Goal: Find specific page/section: Find specific page/section

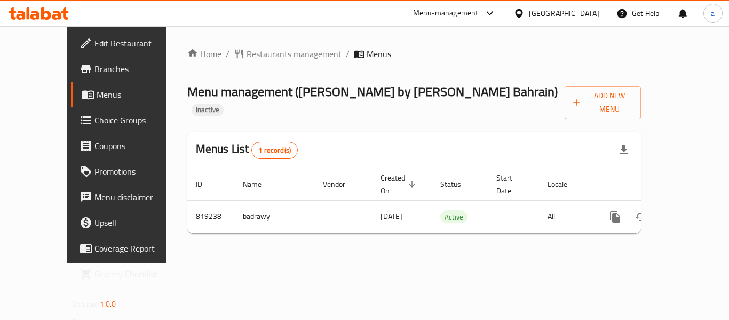
click at [250, 53] on span "Restaurants management" at bounding box center [294, 54] width 95 height 13
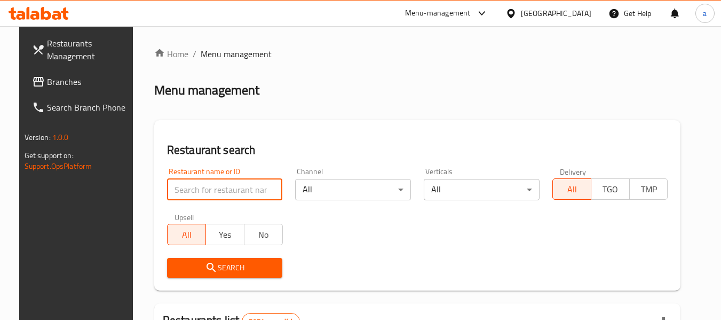
click at [234, 187] on input "search" at bounding box center [225, 189] width 116 height 21
paste input "655046"
type input "655046"
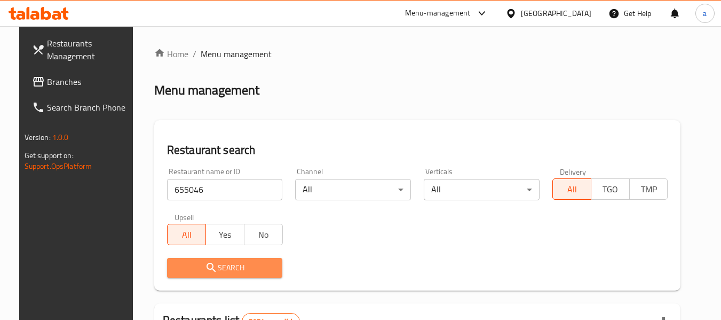
click at [223, 273] on span "Search" at bounding box center [225, 267] width 99 height 13
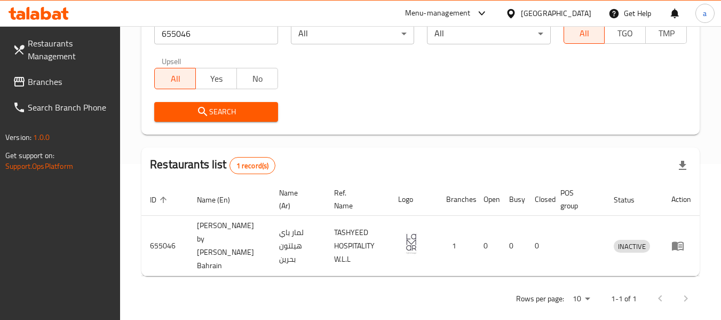
scroll to position [156, 0]
click at [572, 8] on div "Bahrain" at bounding box center [556, 13] width 70 height 12
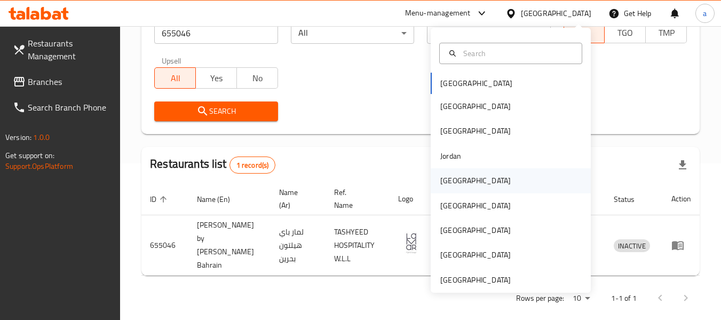
click at [464, 179] on div "Kuwait" at bounding box center [511, 180] width 160 height 25
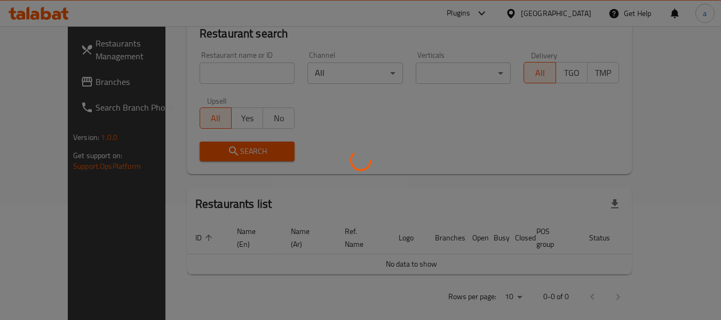
scroll to position [156, 0]
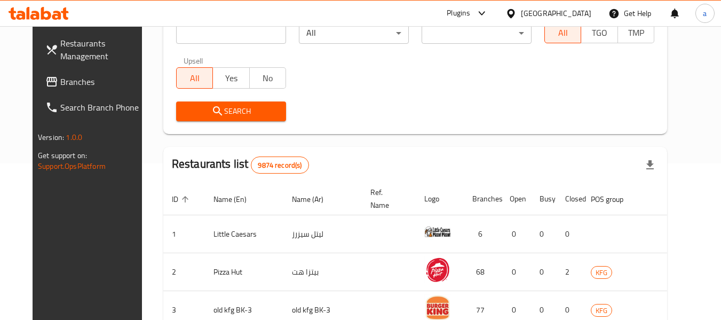
click at [60, 79] on span "Branches" at bounding box center [102, 81] width 84 height 13
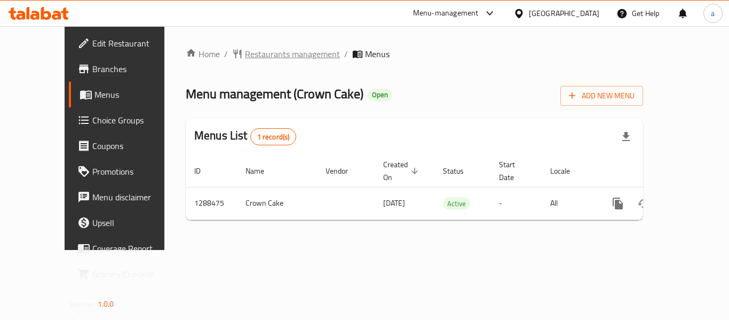
click at [260, 56] on span "Restaurants management" at bounding box center [292, 54] width 95 height 13
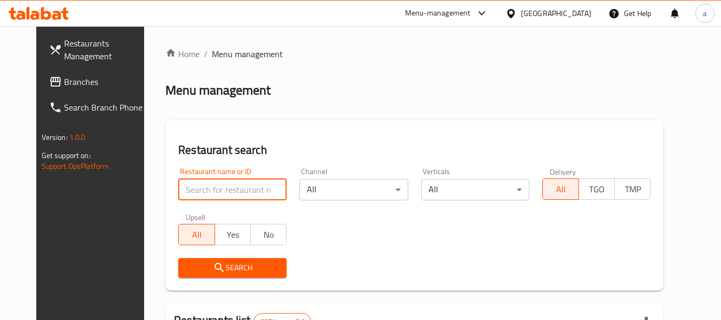
click at [221, 185] on input "search" at bounding box center [232, 189] width 108 height 21
paste input "697194"
type input "697194"
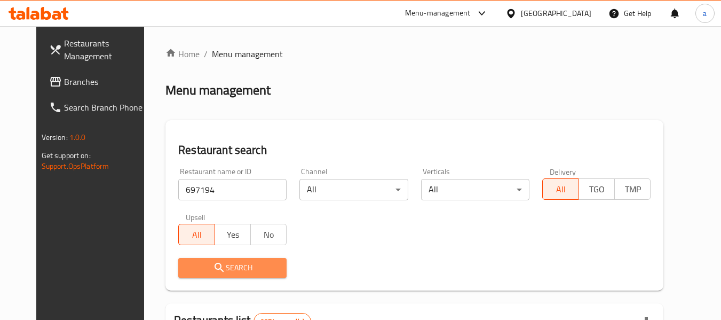
click at [253, 272] on span "Search" at bounding box center [232, 267] width 91 height 13
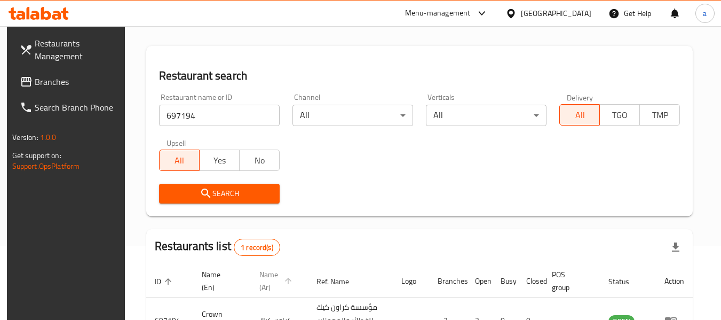
scroll to position [156, 0]
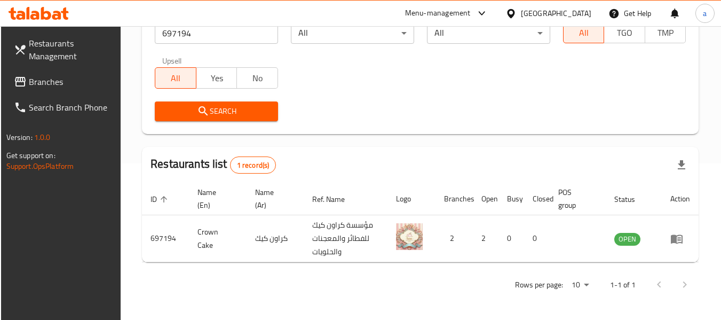
click at [574, 13] on div "Kuwait" at bounding box center [556, 13] width 70 height 12
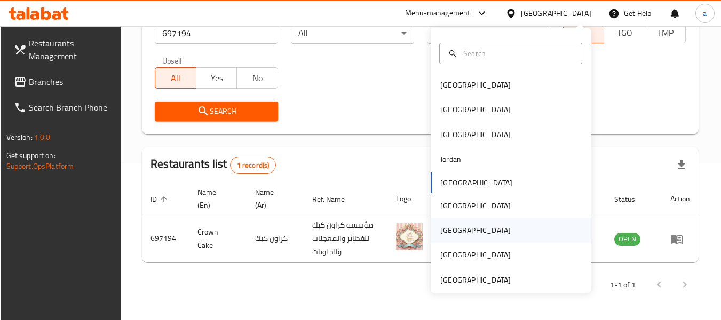
click at [456, 223] on div "Qatar" at bounding box center [476, 230] width 88 height 25
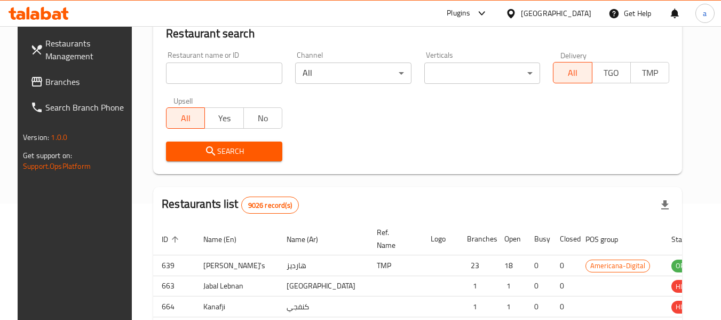
scroll to position [156, 0]
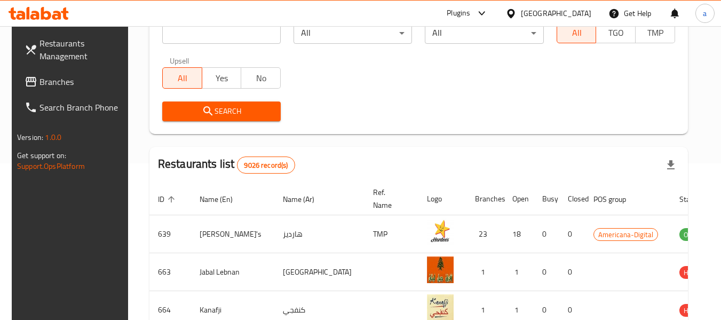
click at [67, 81] on span "Branches" at bounding box center [81, 81] width 84 height 13
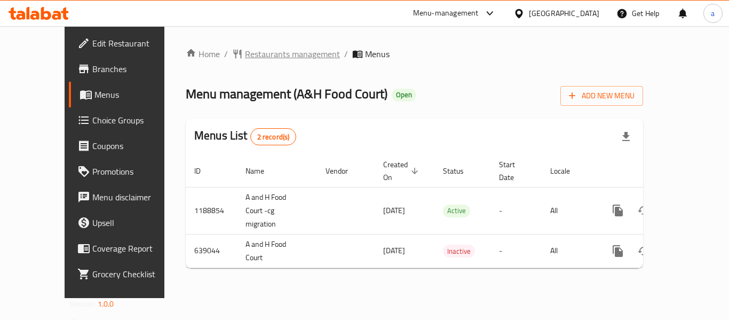
click at [254, 57] on span "Restaurants management" at bounding box center [292, 54] width 95 height 13
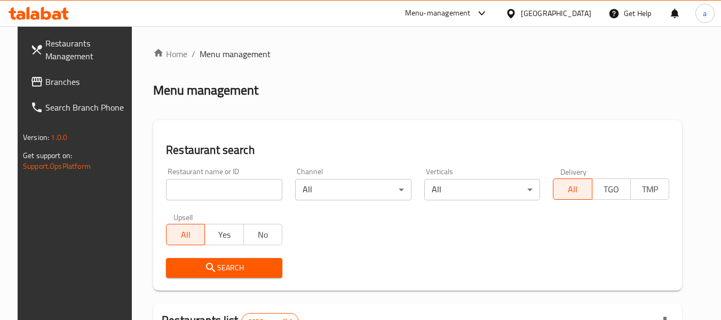
click at [215, 184] on input "search" at bounding box center [224, 189] width 116 height 21
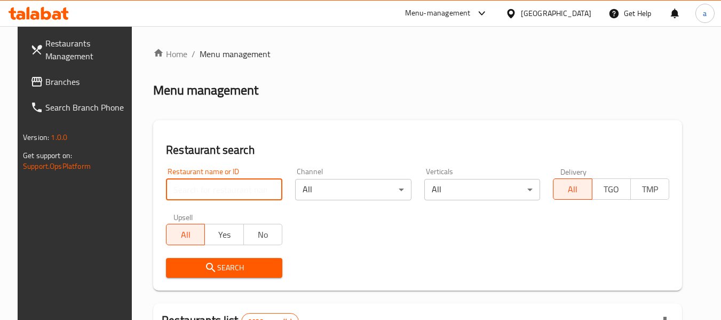
paste input "640200"
type input "640200"
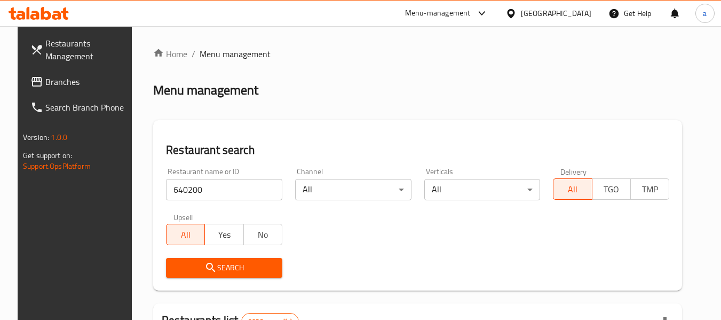
click at [239, 258] on button "Search" at bounding box center [224, 268] width 116 height 20
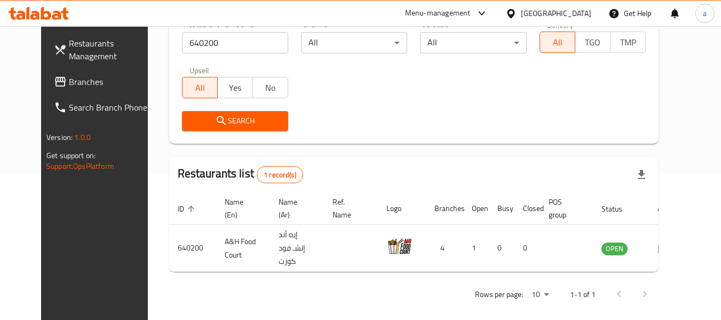
scroll to position [147, 0]
click at [586, 10] on div "Qatar" at bounding box center [556, 13] width 70 height 12
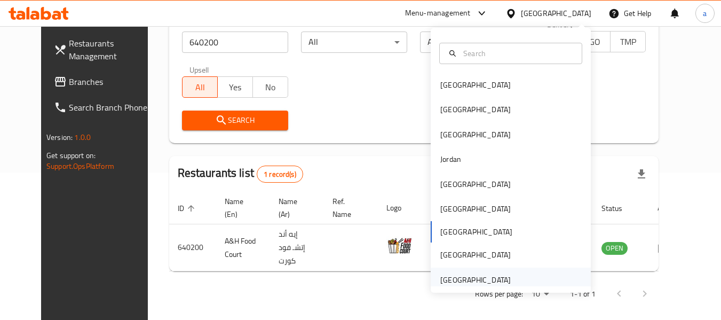
click at [463, 280] on div "[GEOGRAPHIC_DATA]" at bounding box center [475, 280] width 70 height 12
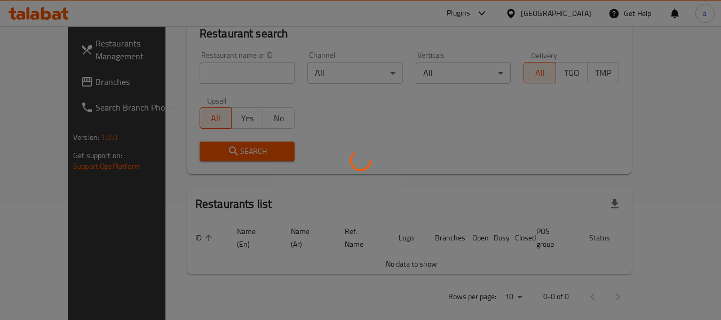
scroll to position [147, 0]
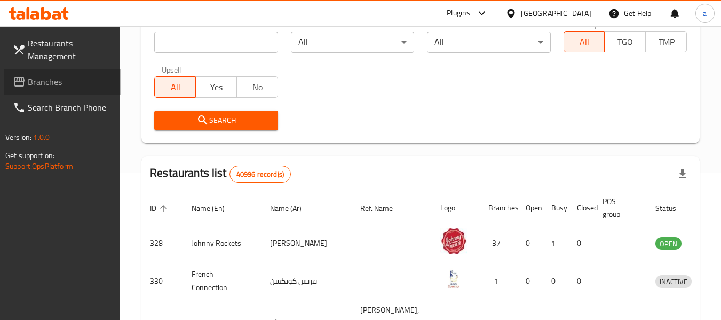
click at [33, 84] on span "Branches" at bounding box center [70, 81] width 84 height 13
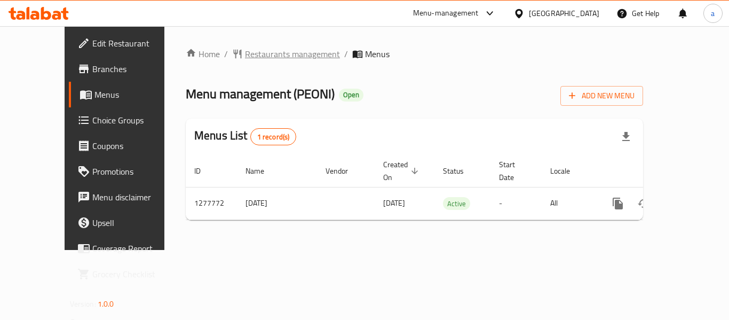
click at [260, 56] on span "Restaurants management" at bounding box center [292, 54] width 95 height 13
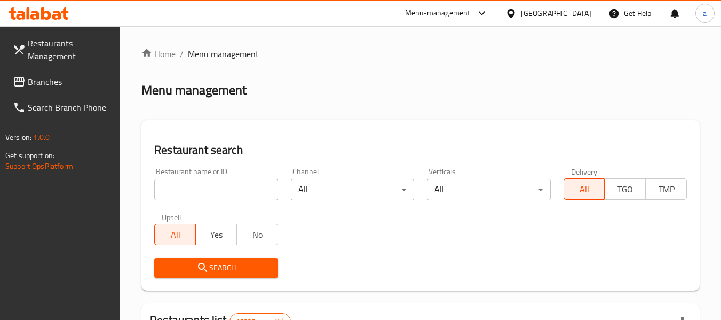
click at [240, 189] on div at bounding box center [360, 160] width 721 height 320
click at [240, 189] on input "search" at bounding box center [215, 189] width 123 height 21
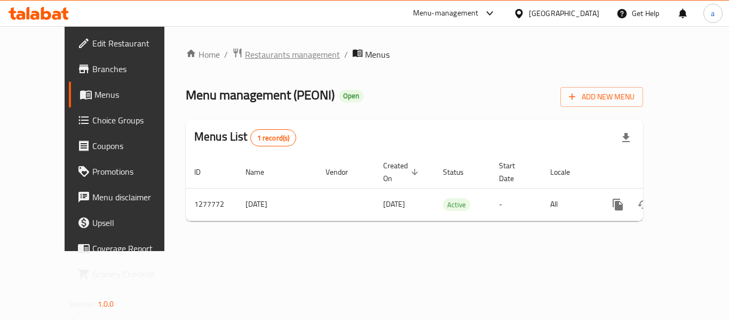
click at [250, 54] on span "Restaurants management" at bounding box center [292, 54] width 95 height 13
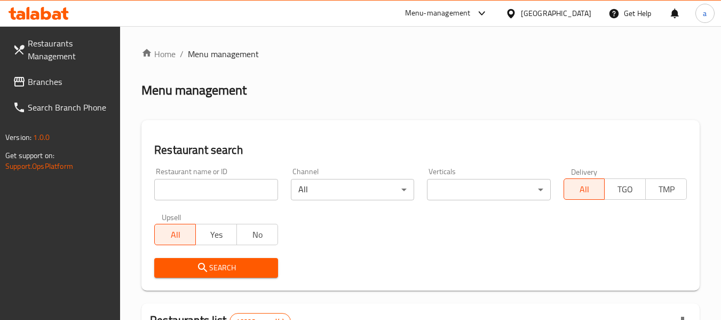
click at [238, 185] on input "search" at bounding box center [215, 189] width 123 height 21
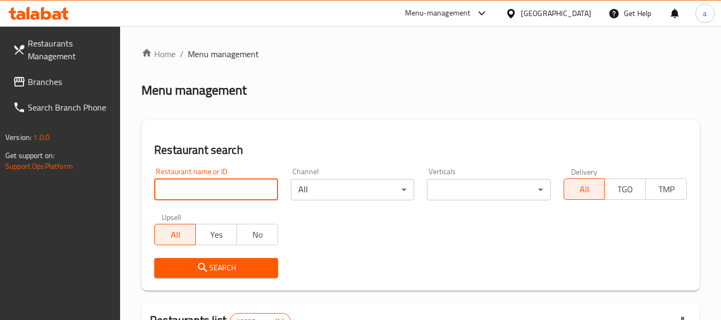
paste input "692638"
type input "692638"
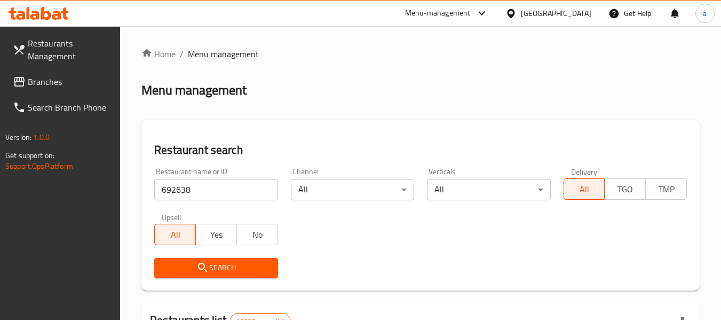
click at [226, 271] on span "Search" at bounding box center [216, 267] width 106 height 13
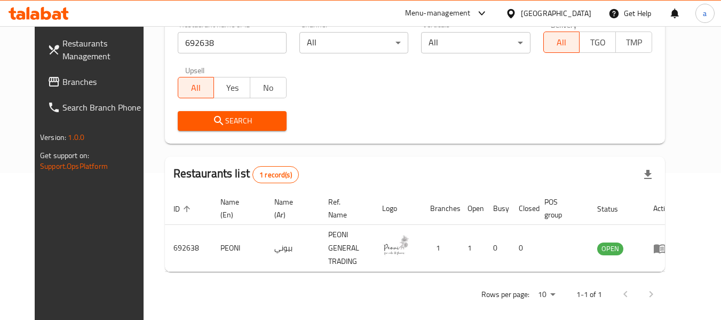
scroll to position [147, 0]
click at [62, 82] on span "Branches" at bounding box center [104, 81] width 84 height 13
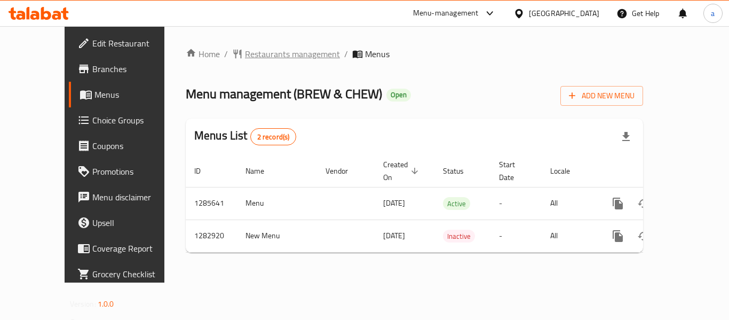
click at [256, 60] on span "Restaurants management" at bounding box center [292, 54] width 95 height 13
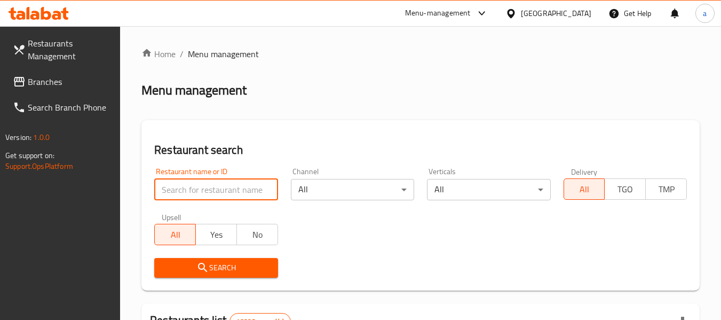
click at [223, 189] on input "search" at bounding box center [215, 189] width 123 height 21
paste input "695049"
type input "695049"
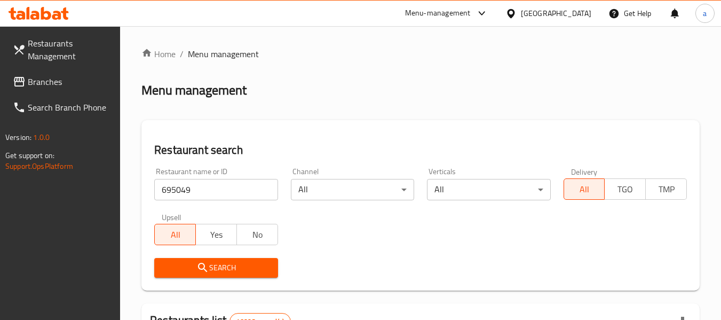
click at [233, 264] on span "Search" at bounding box center [216, 267] width 106 height 13
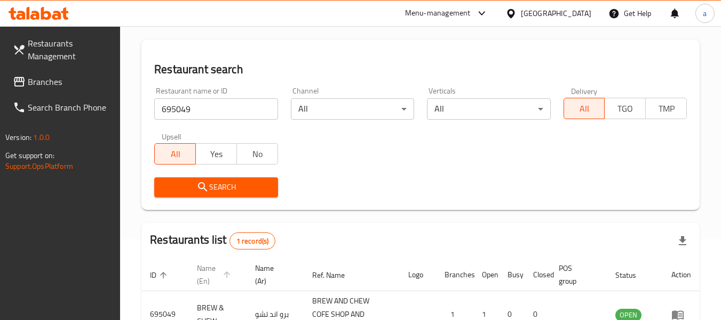
scroll to position [156, 0]
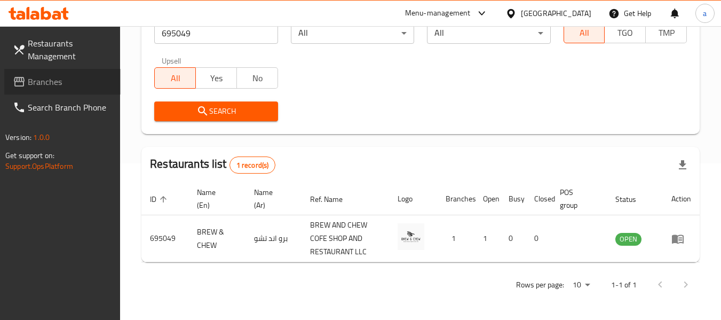
click at [57, 81] on span "Branches" at bounding box center [70, 81] width 84 height 13
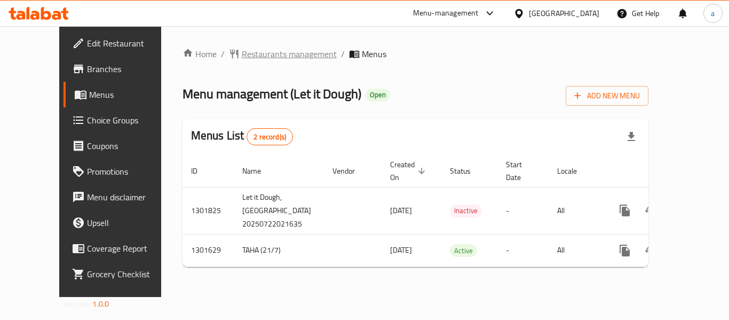
click at [252, 53] on span "Restaurants management" at bounding box center [289, 54] width 95 height 13
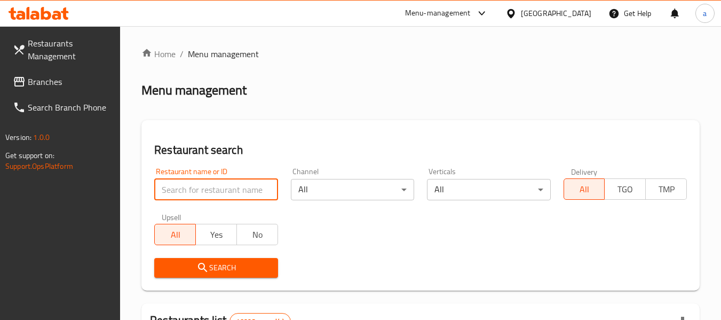
click at [242, 187] on input "search" at bounding box center [215, 189] width 123 height 21
paste input "702085"
type input "702085"
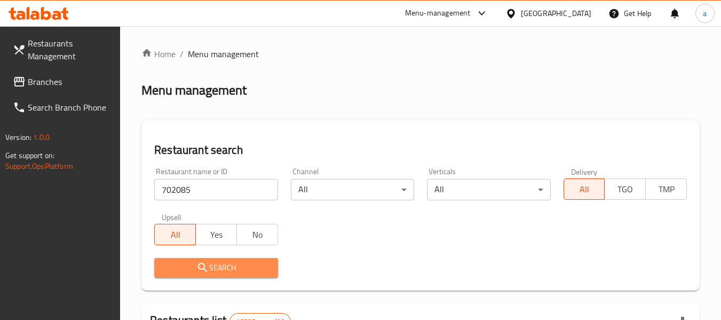
click at [244, 260] on button "Search" at bounding box center [215, 268] width 123 height 20
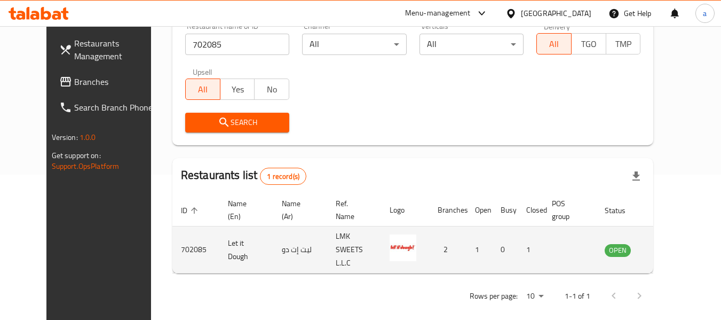
scroll to position [147, 0]
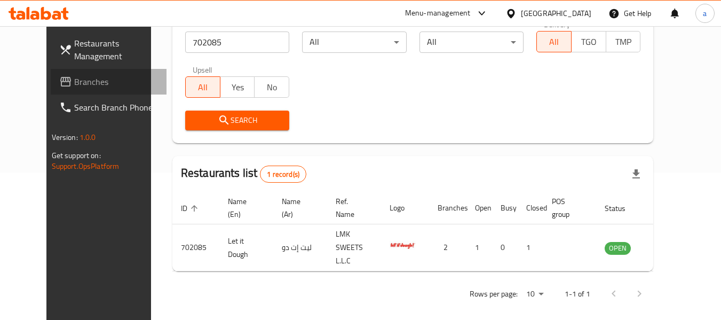
click at [74, 78] on span "Branches" at bounding box center [116, 81] width 84 height 13
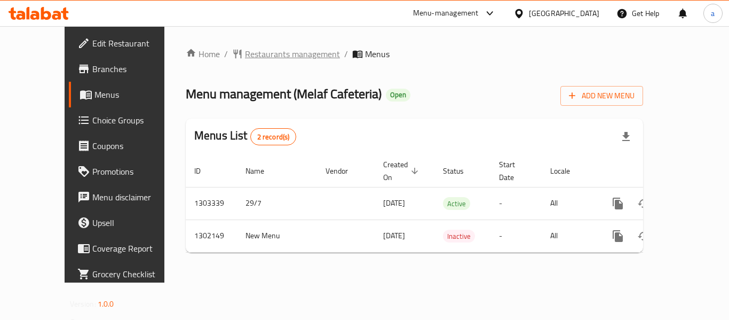
click at [245, 58] on span "Restaurants management" at bounding box center [292, 54] width 95 height 13
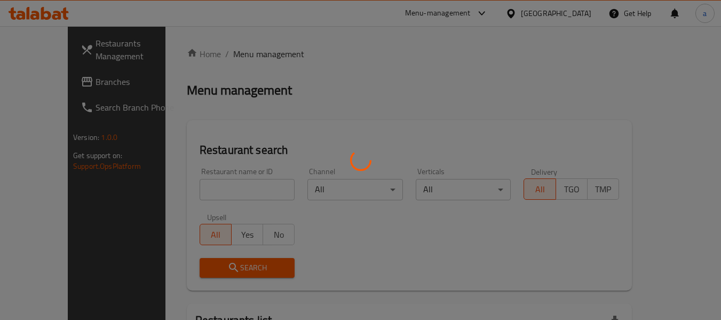
click at [224, 192] on div at bounding box center [360, 160] width 721 height 320
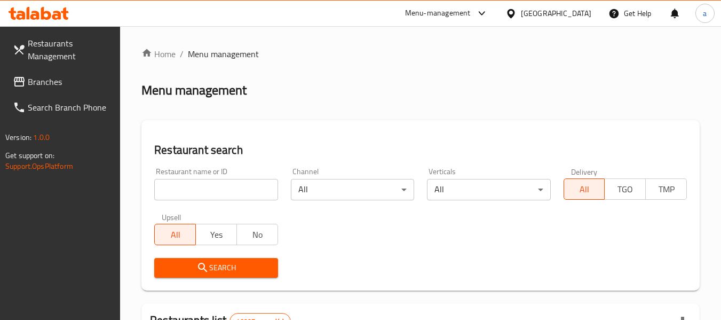
click at [224, 192] on input "search" at bounding box center [215, 189] width 123 height 21
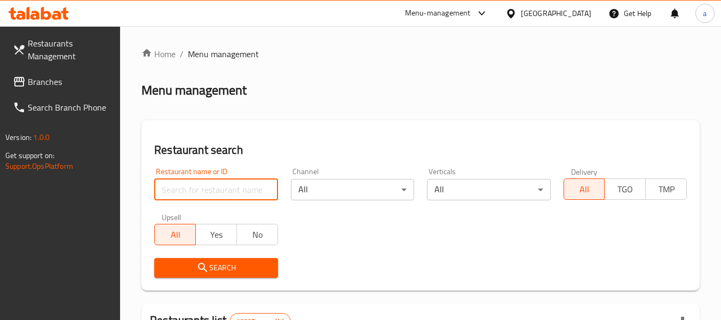
paste input "701386"
type input "701386"
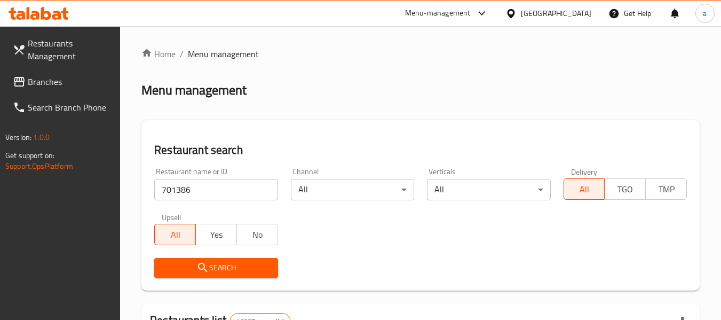
click at [196, 268] on icon "submit" at bounding box center [202, 267] width 13 height 13
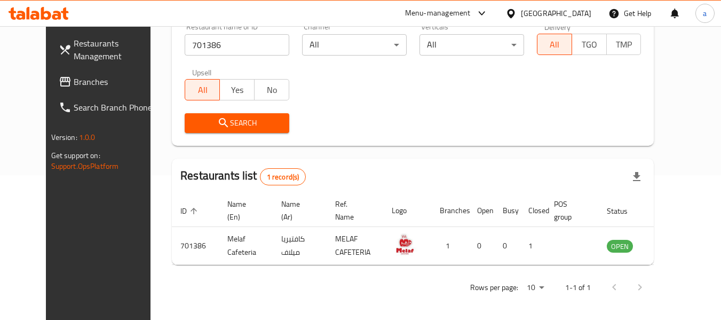
scroll to position [147, 0]
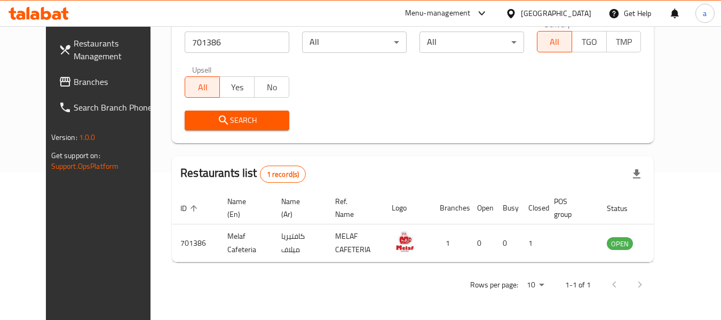
click at [74, 78] on span "Branches" at bounding box center [116, 81] width 84 height 13
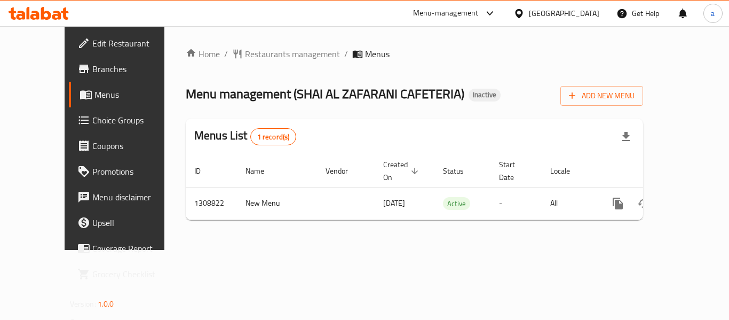
click at [270, 62] on div "Home / Restaurants management / Menus Menu management ( SHAI AL ZAFARANI CAFETE…" at bounding box center [414, 138] width 457 height 181
click at [270, 58] on span "Restaurants management" at bounding box center [292, 54] width 95 height 13
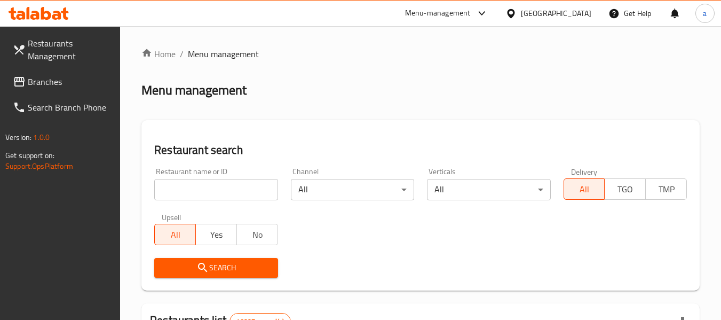
click at [221, 186] on input "search" at bounding box center [215, 189] width 123 height 21
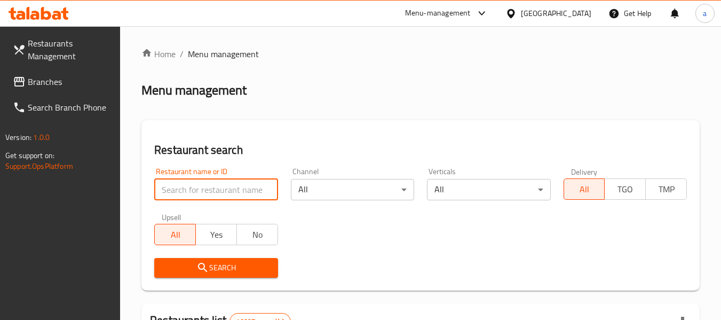
paste input "704852"
type input "704852"
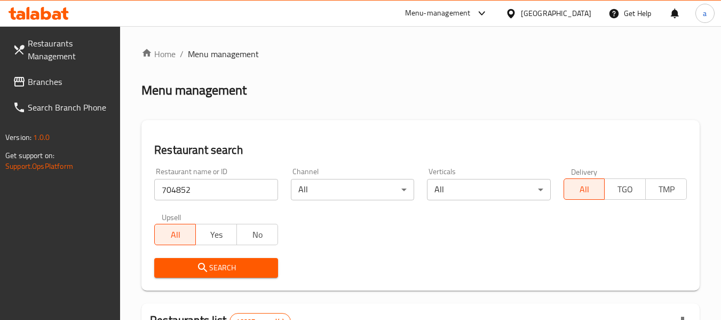
click at [240, 272] on span "Search" at bounding box center [216, 267] width 106 height 13
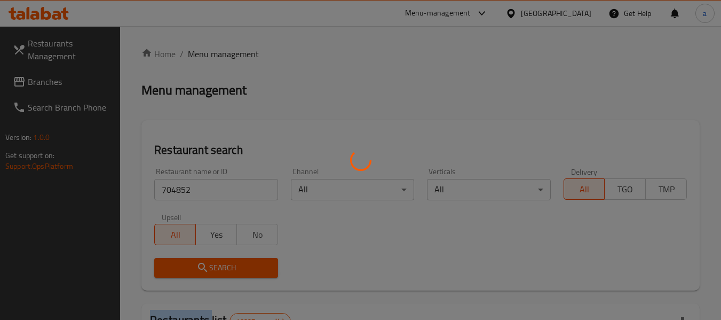
click at [240, 272] on div at bounding box center [360, 160] width 721 height 320
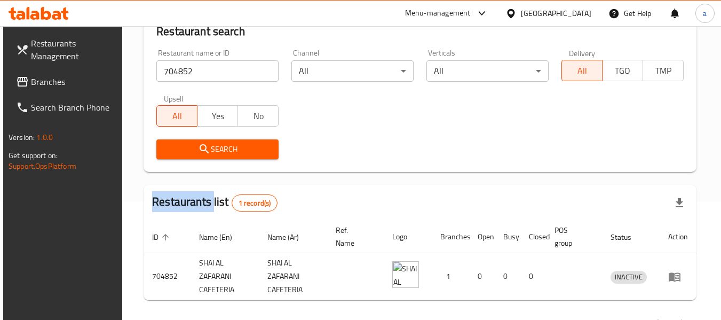
scroll to position [103, 0]
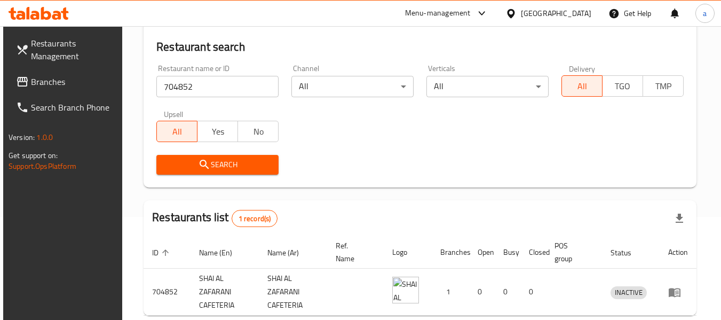
click at [544, 14] on div "[GEOGRAPHIC_DATA]" at bounding box center [556, 13] width 70 height 12
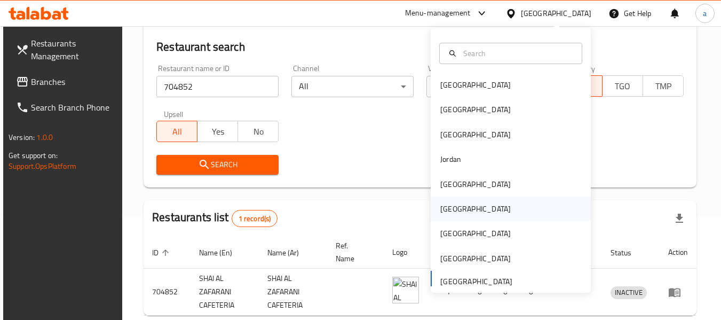
click at [460, 208] on div "[GEOGRAPHIC_DATA]" at bounding box center [476, 208] width 88 height 25
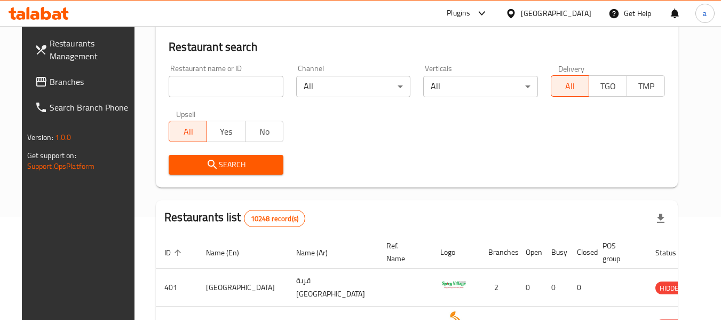
click at [50, 83] on span "Branches" at bounding box center [92, 81] width 84 height 13
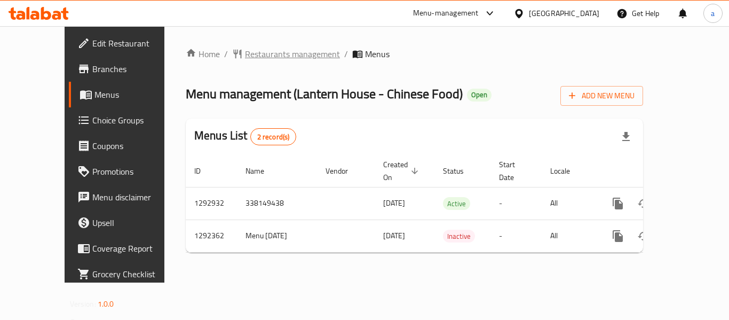
click at [245, 54] on span "Restaurants management" at bounding box center [292, 54] width 95 height 13
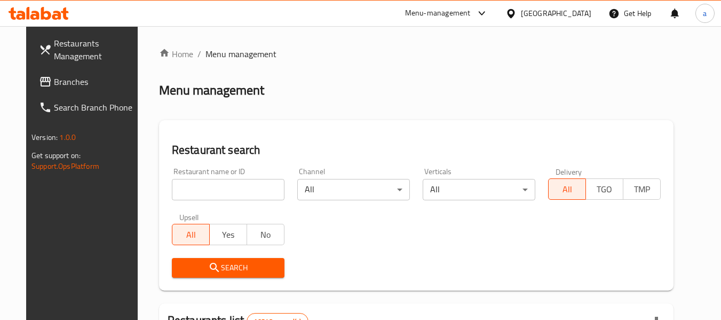
click at [232, 193] on input "search" at bounding box center [228, 189] width 113 height 21
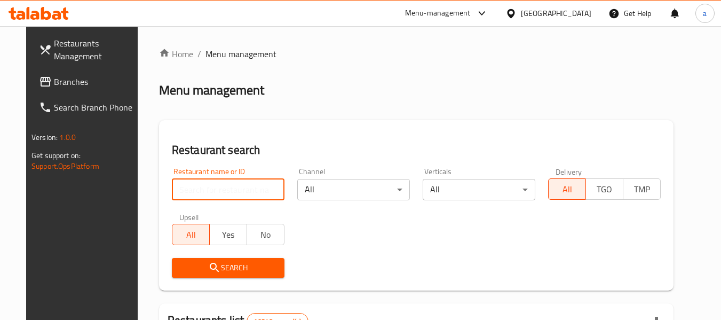
paste input "699109"
type input "699109"
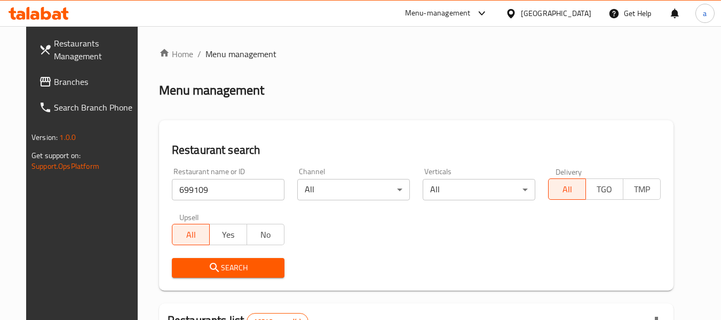
click at [226, 267] on span "Search" at bounding box center [228, 267] width 96 height 13
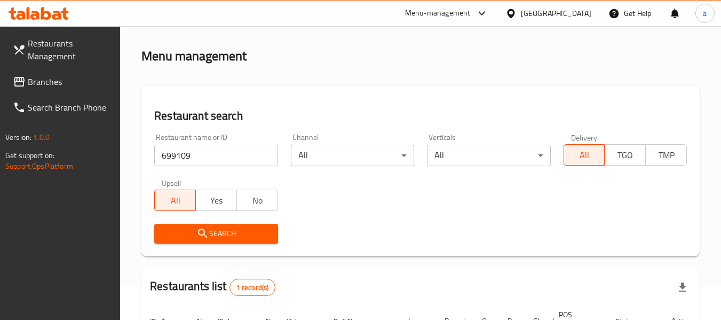
scroll to position [156, 0]
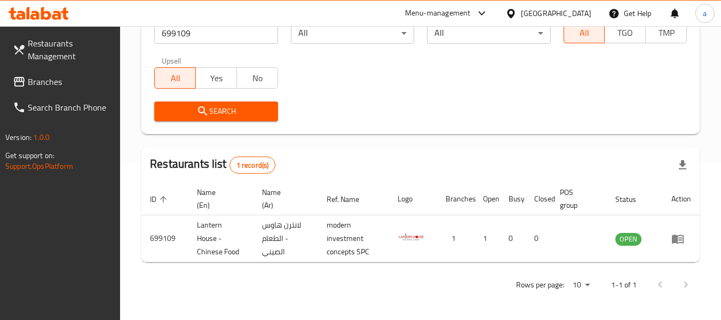
click at [573, 12] on div "[GEOGRAPHIC_DATA]" at bounding box center [556, 13] width 70 height 12
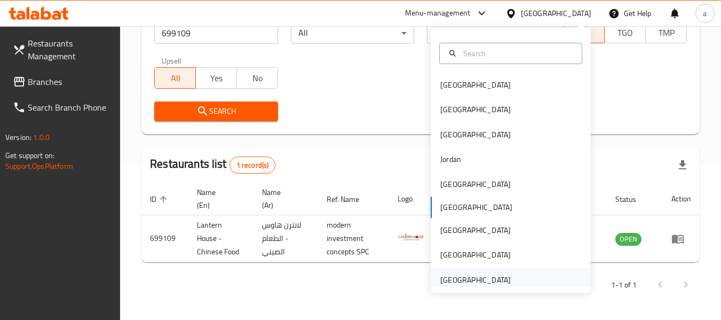
click at [451, 282] on div "[GEOGRAPHIC_DATA]" at bounding box center [475, 280] width 70 height 12
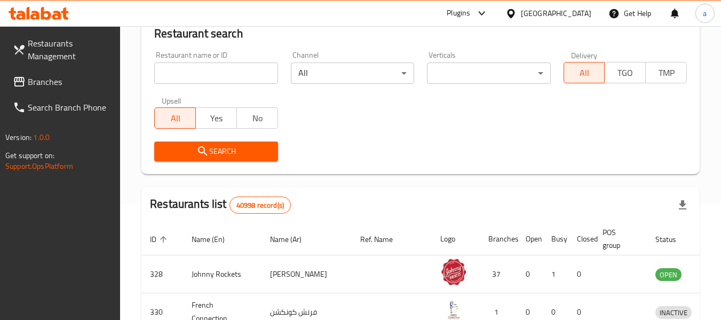
scroll to position [156, 0]
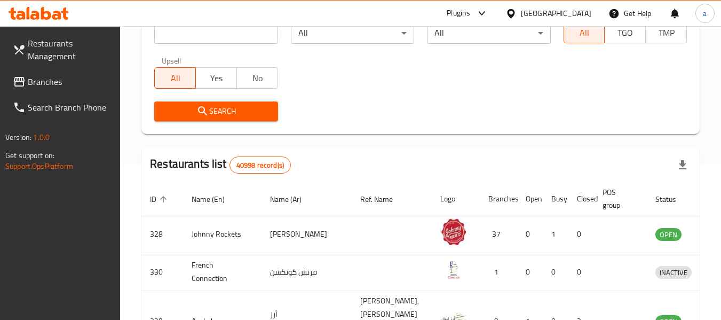
click at [48, 81] on span "Branches" at bounding box center [70, 81] width 84 height 13
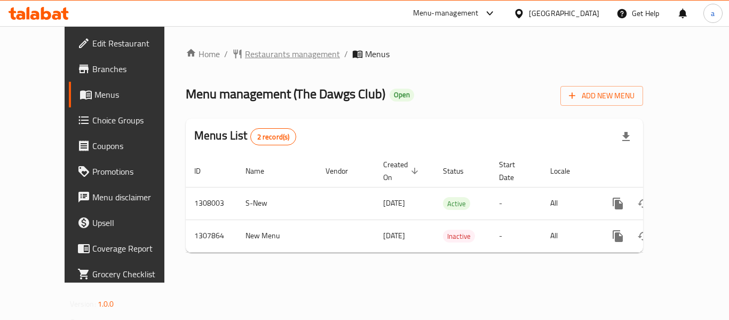
click at [245, 58] on span "Restaurants management" at bounding box center [292, 54] width 95 height 13
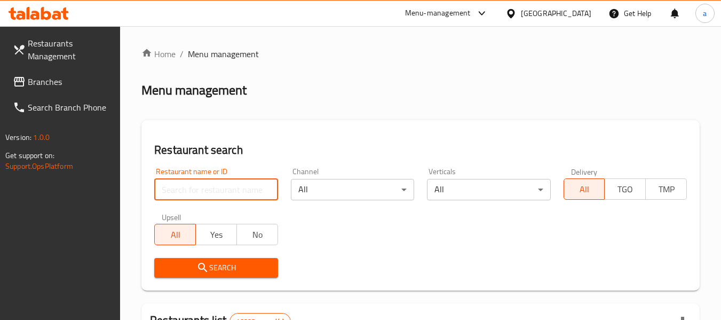
drag, startPoint x: 215, startPoint y: 184, endPoint x: 215, endPoint y: 217, distance: 33.1
click at [215, 184] on input "search" at bounding box center [215, 189] width 123 height 21
paste input "704656"
type input "704656"
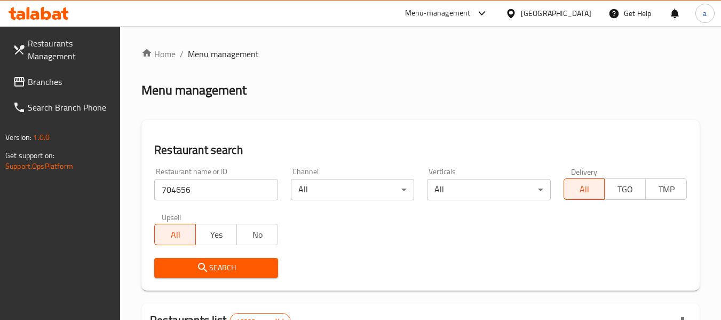
click at [218, 258] on button "Search" at bounding box center [215, 268] width 123 height 20
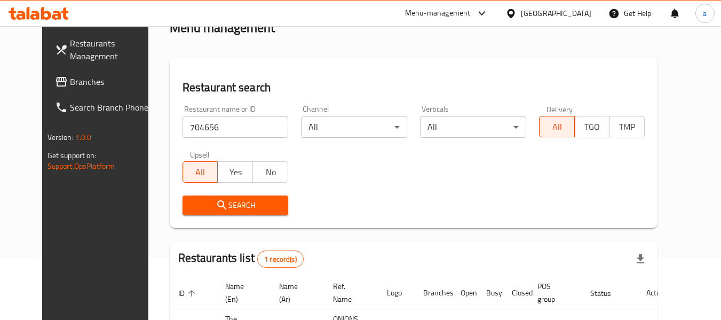
scroll to position [143, 0]
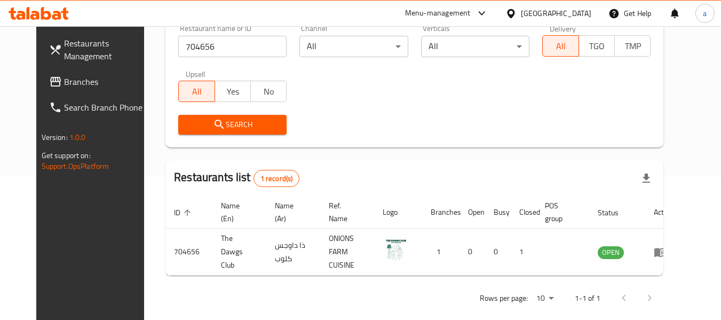
click at [555, 14] on div "[GEOGRAPHIC_DATA]" at bounding box center [556, 13] width 70 height 12
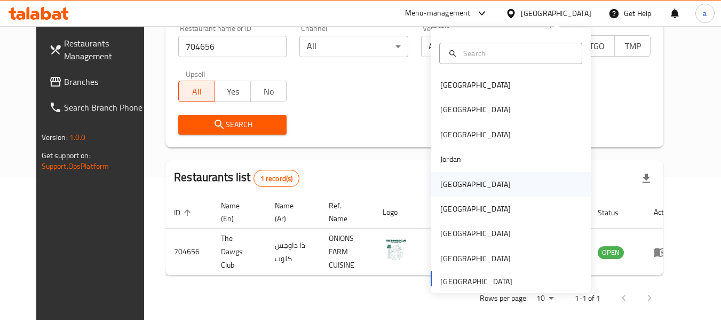
click at [464, 184] on div "[GEOGRAPHIC_DATA]" at bounding box center [511, 184] width 160 height 25
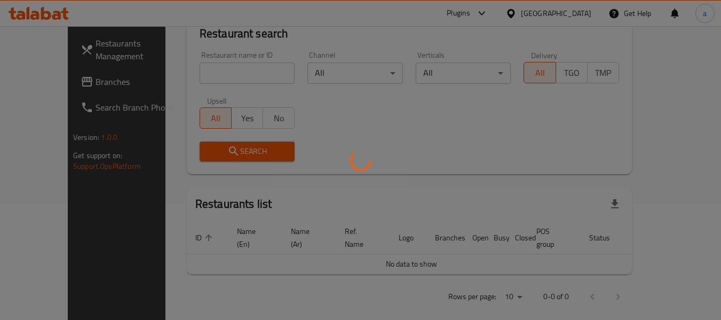
scroll to position [143, 0]
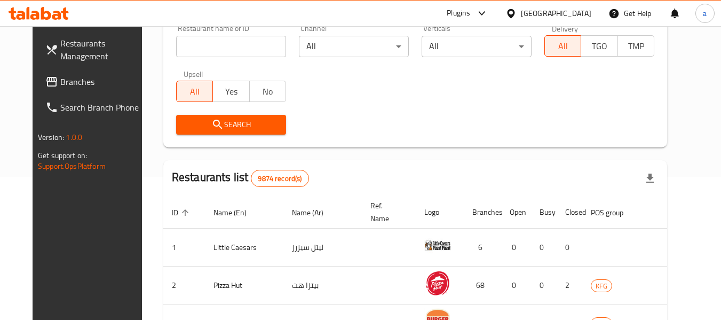
click at [60, 81] on span "Branches" at bounding box center [102, 81] width 84 height 13
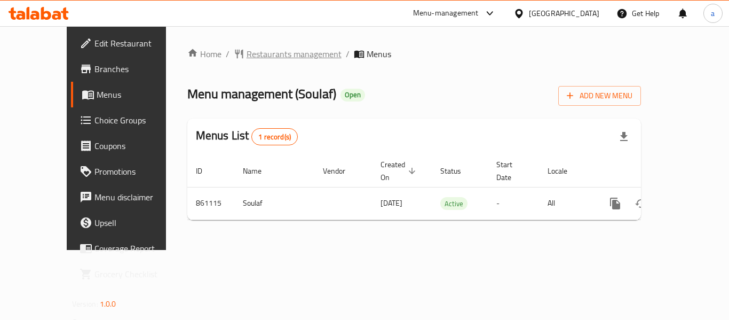
click at [253, 55] on span "Restaurants management" at bounding box center [294, 54] width 95 height 13
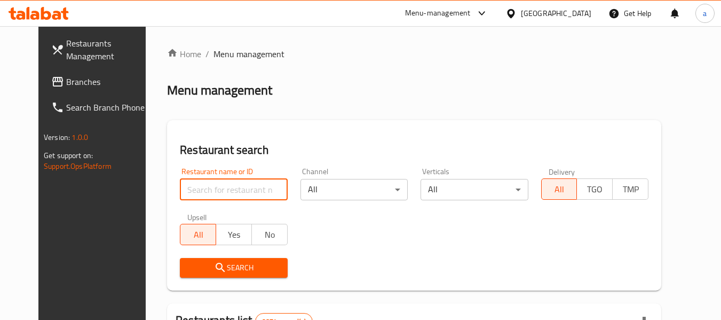
drag, startPoint x: 247, startPoint y: 191, endPoint x: 250, endPoint y: 208, distance: 17.4
click at [247, 191] on input "search" at bounding box center [233, 189] width 107 height 21
paste input "656859"
type input "656859"
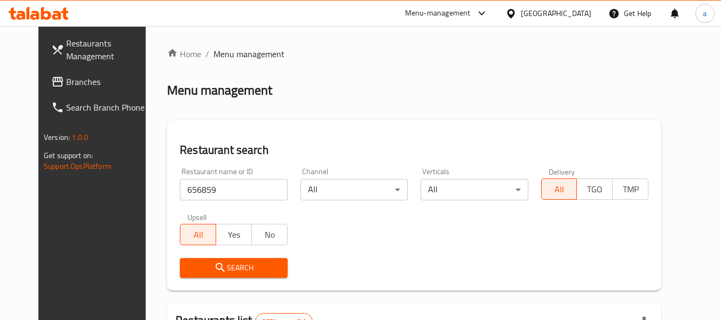
click at [256, 267] on span "Search" at bounding box center [233, 267] width 90 height 13
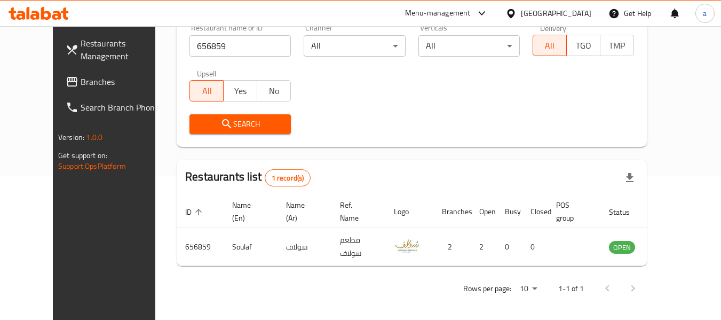
scroll to position [147, 0]
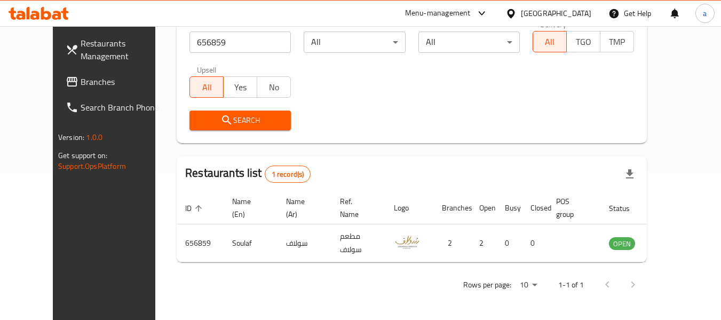
click at [569, 10] on div "[GEOGRAPHIC_DATA]" at bounding box center [556, 13] width 70 height 12
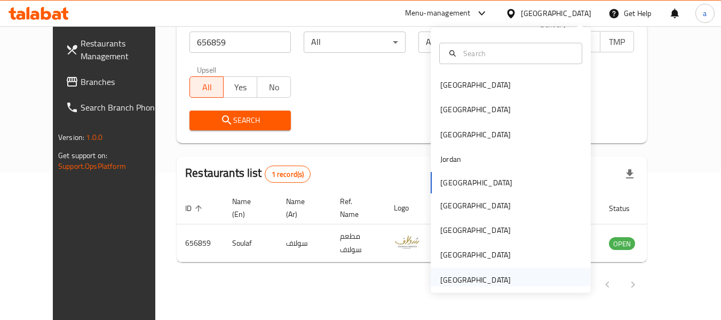
click at [480, 279] on div "[GEOGRAPHIC_DATA]" at bounding box center [475, 280] width 70 height 12
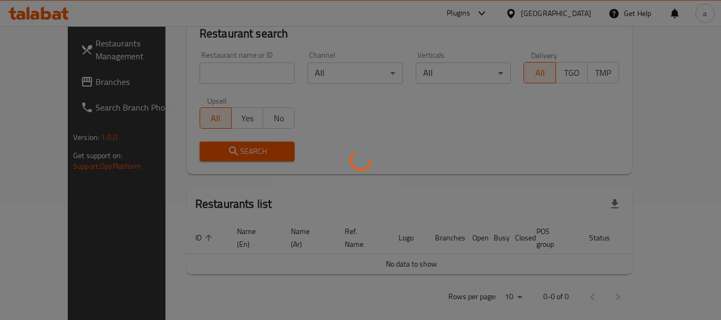
scroll to position [147, 0]
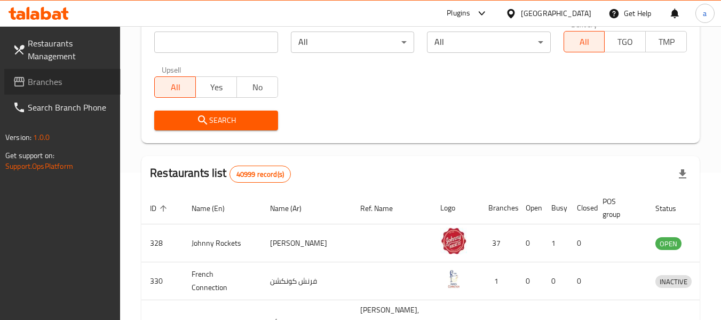
click at [66, 81] on span "Branches" at bounding box center [70, 81] width 84 height 13
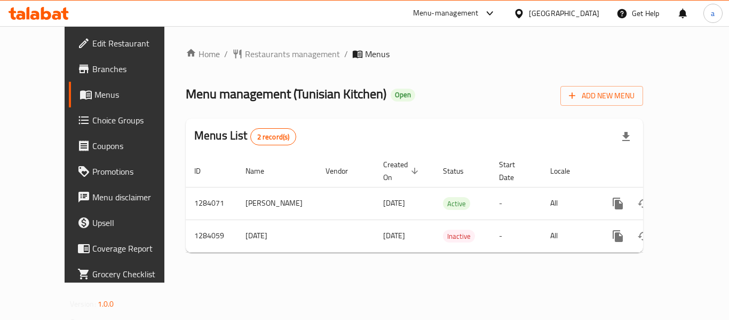
click at [245, 56] on span "Restaurants management" at bounding box center [292, 54] width 95 height 13
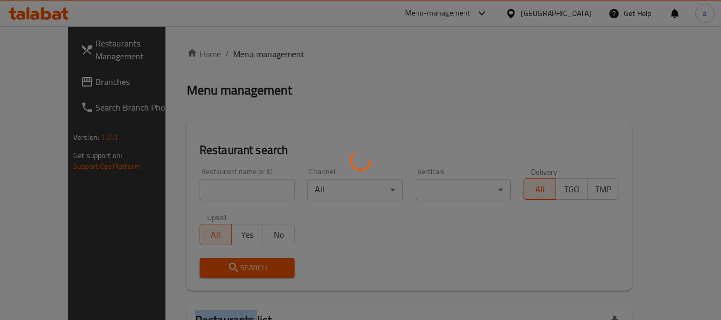
click at [232, 56] on div at bounding box center [360, 160] width 721 height 320
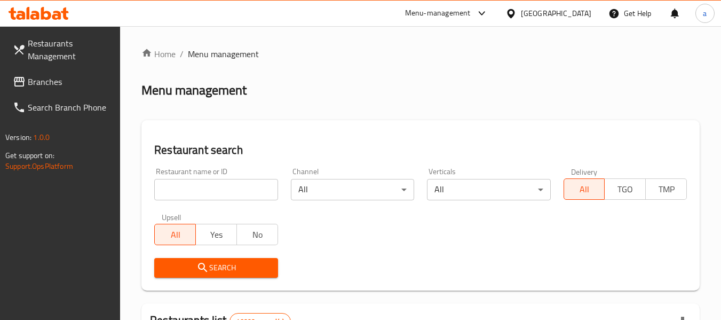
click at [223, 183] on input "search" at bounding box center [215, 189] width 123 height 21
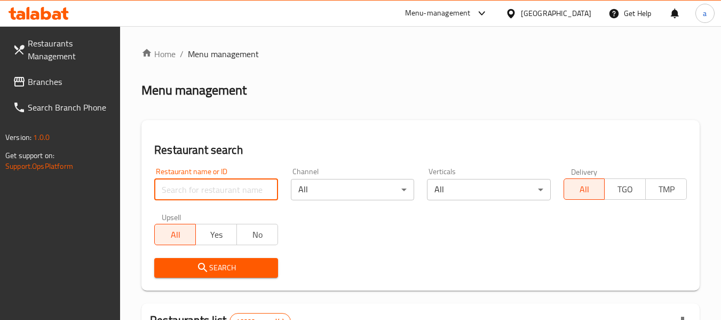
paste input "695558"
type input "695558"
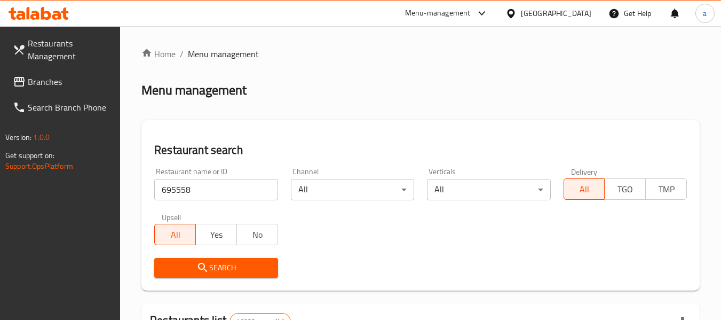
click at [231, 263] on span "Search" at bounding box center [216, 267] width 106 height 13
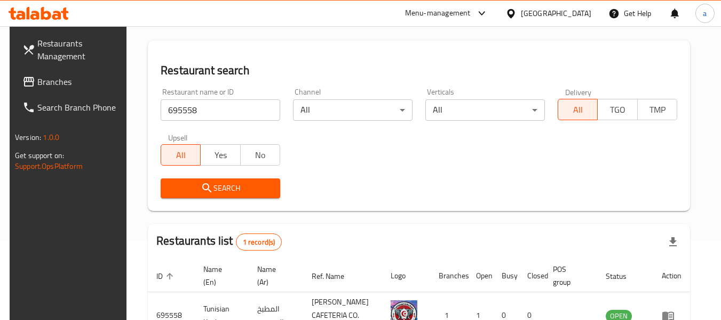
scroll to position [156, 0]
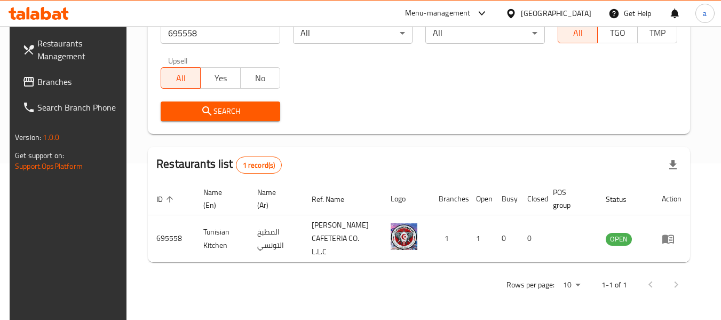
click at [549, 12] on div "[GEOGRAPHIC_DATA]" at bounding box center [556, 13] width 70 height 12
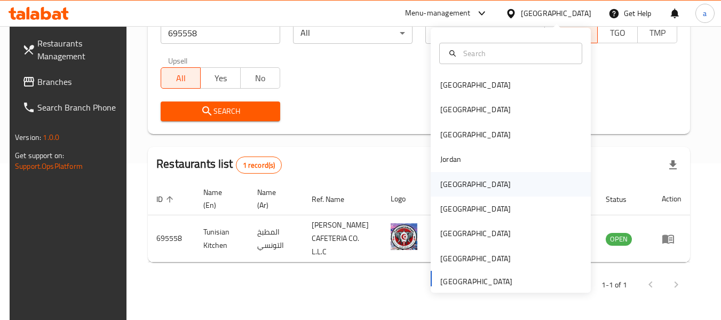
click at [451, 183] on div "[GEOGRAPHIC_DATA]" at bounding box center [475, 184] width 70 height 12
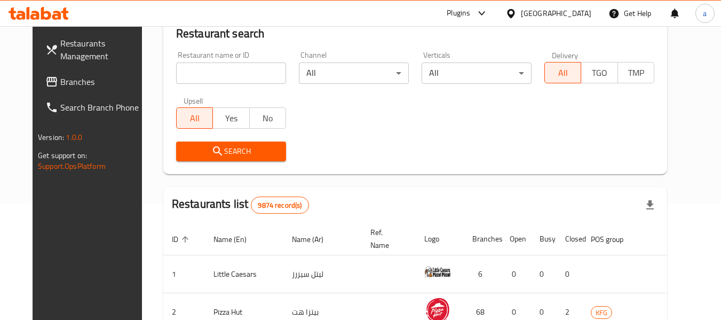
scroll to position [156, 0]
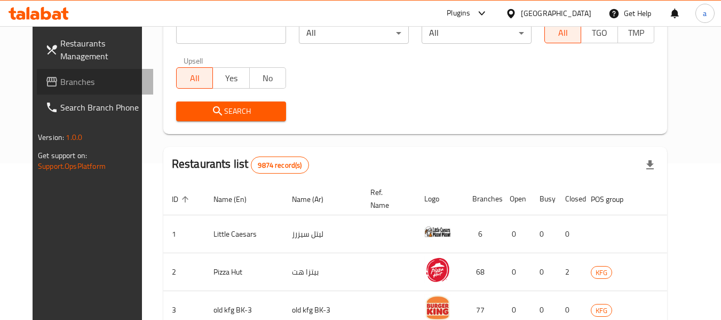
click at [37, 90] on link "Branches" at bounding box center [95, 82] width 116 height 26
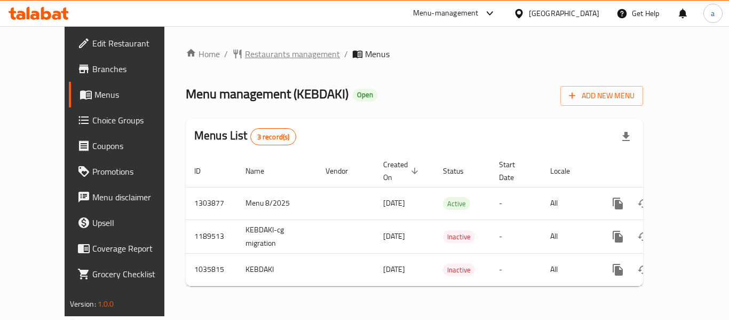
click at [262, 57] on span "Restaurants management" at bounding box center [292, 54] width 95 height 13
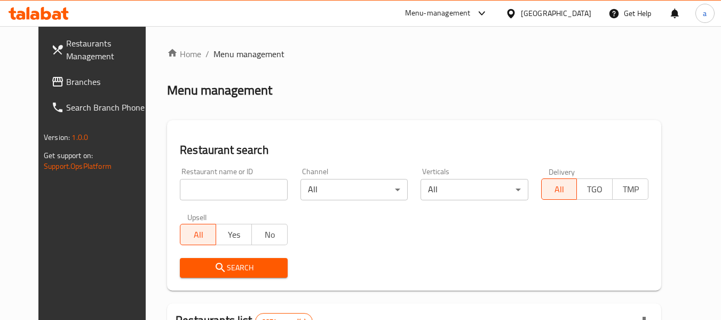
click at [237, 192] on input "search" at bounding box center [233, 189] width 107 height 21
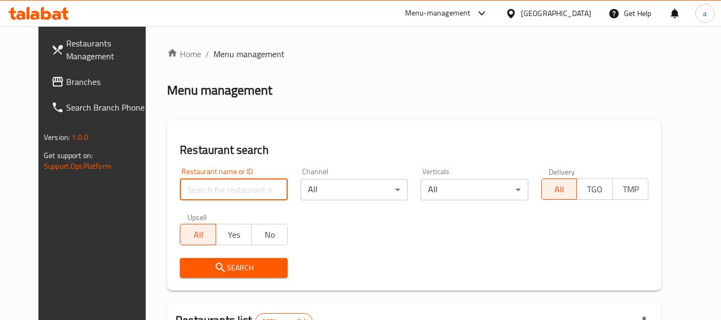
paste input "661648"
type input "661648"
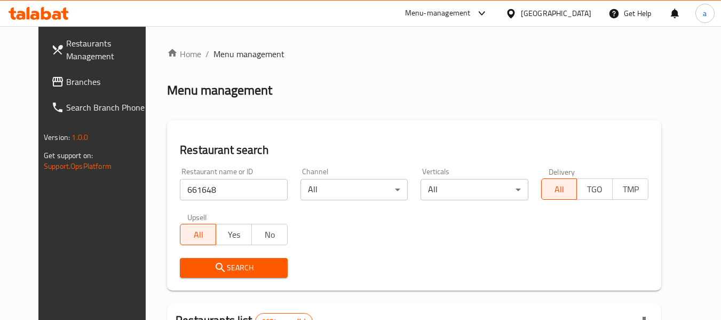
click at [234, 262] on span "Search" at bounding box center [233, 267] width 90 height 13
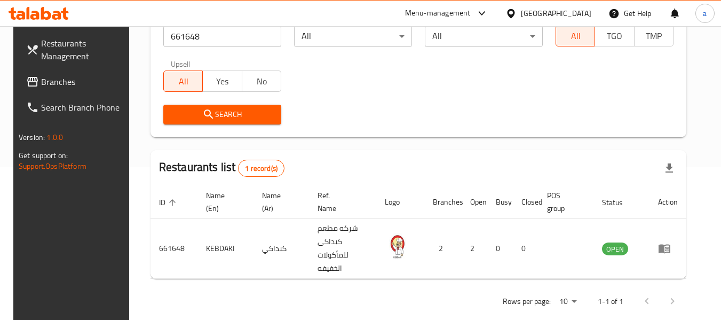
scroll to position [156, 0]
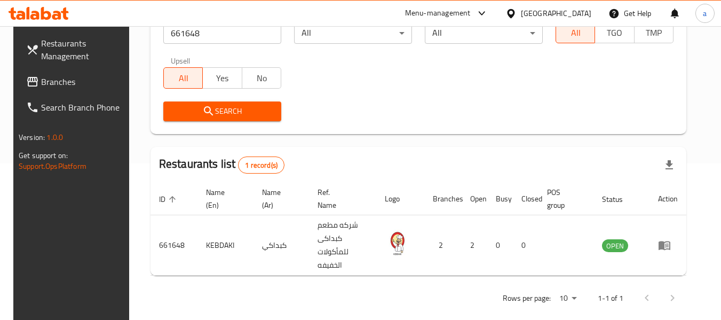
click at [578, 14] on div "[GEOGRAPHIC_DATA]" at bounding box center [556, 13] width 70 height 12
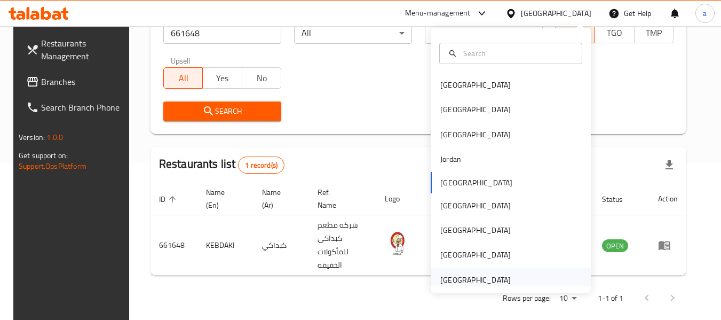
click at [481, 276] on div "[GEOGRAPHIC_DATA]" at bounding box center [475, 280] width 70 height 12
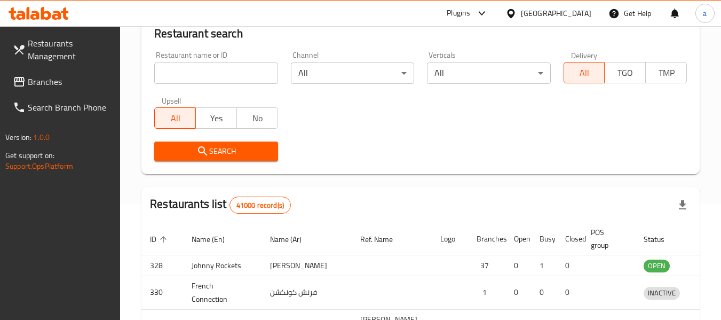
scroll to position [156, 0]
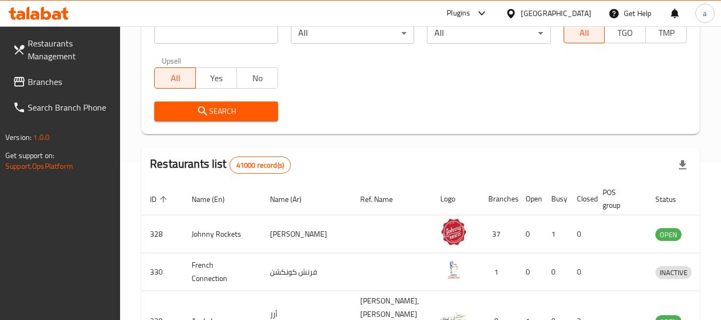
click at [46, 80] on span "Branches" at bounding box center [70, 81] width 84 height 13
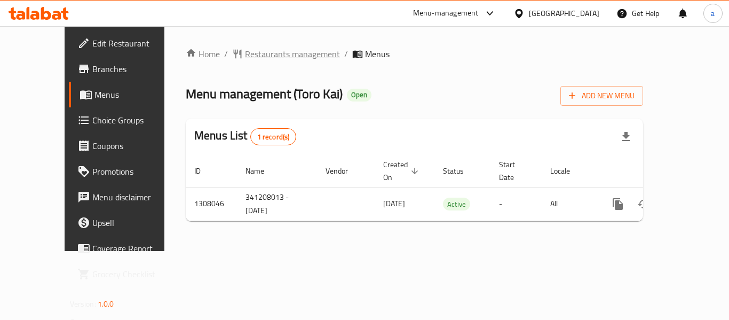
click at [245, 56] on span "Restaurants management" at bounding box center [292, 54] width 95 height 13
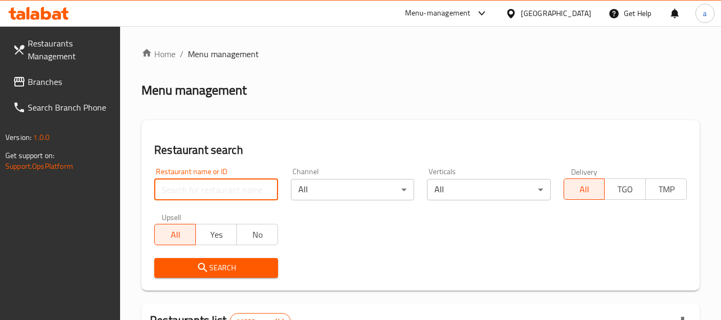
drag, startPoint x: 238, startPoint y: 186, endPoint x: 234, endPoint y: 204, distance: 18.1
click at [238, 186] on input "search" at bounding box center [215, 189] width 123 height 21
paste input "704749"
type input "704749"
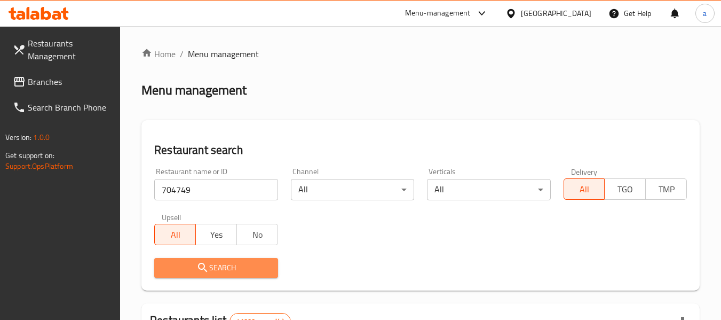
click at [205, 263] on icon "submit" at bounding box center [202, 267] width 13 height 13
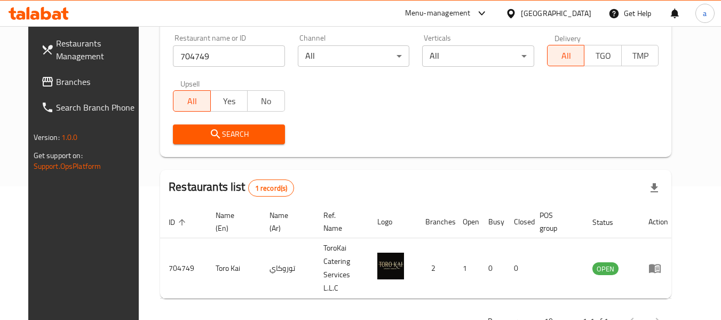
scroll to position [147, 0]
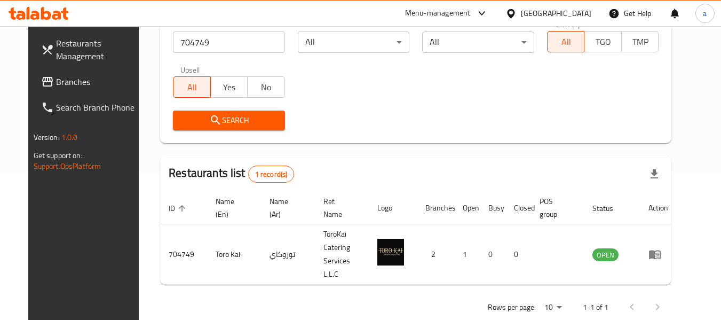
click at [56, 79] on span "Branches" at bounding box center [98, 81] width 84 height 13
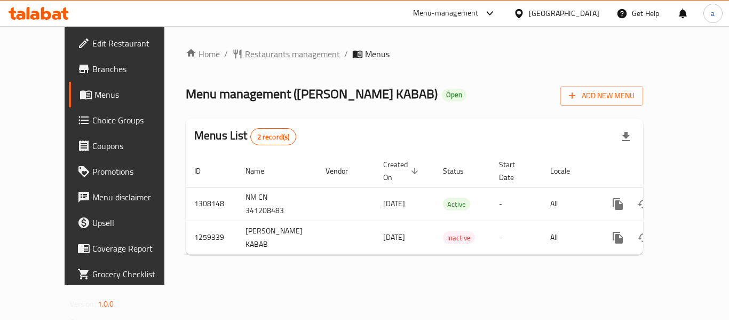
click at [271, 54] on span "Restaurants management" at bounding box center [292, 54] width 95 height 13
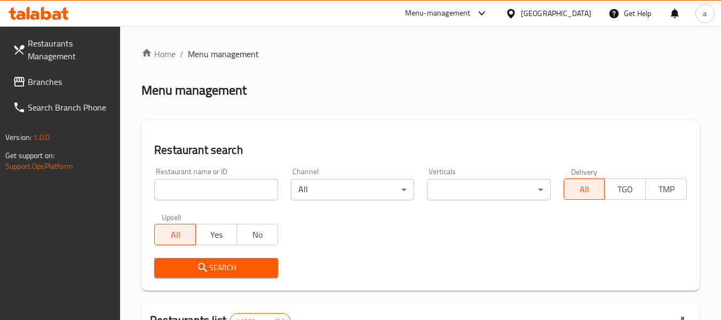
click at [238, 183] on input "search" at bounding box center [215, 189] width 123 height 21
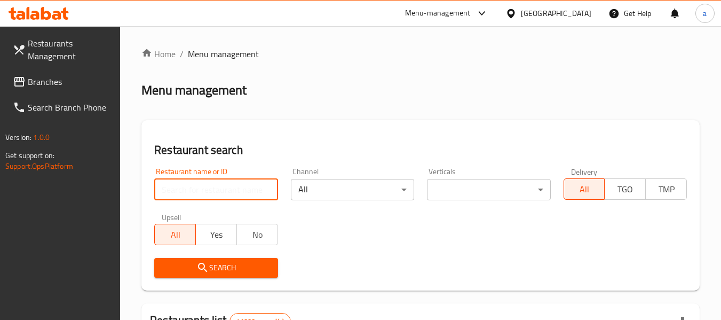
paste input "684492"
type input "684492"
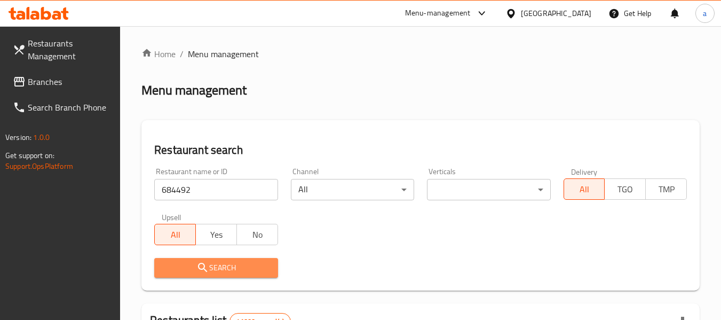
click at [239, 269] on span "Search" at bounding box center [216, 267] width 106 height 13
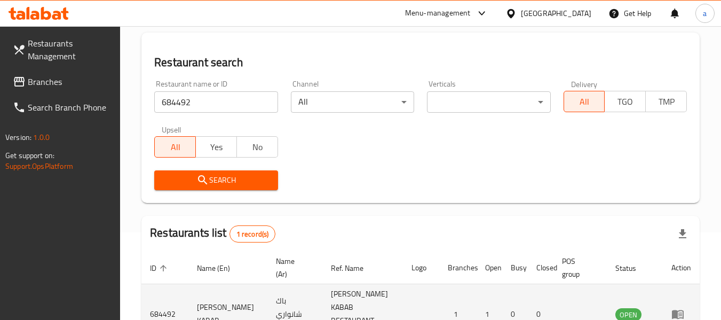
scroll to position [156, 0]
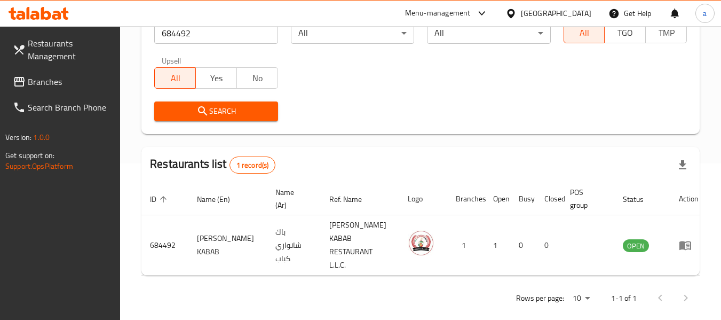
click at [542, 13] on div "[GEOGRAPHIC_DATA]" at bounding box center [556, 13] width 70 height 12
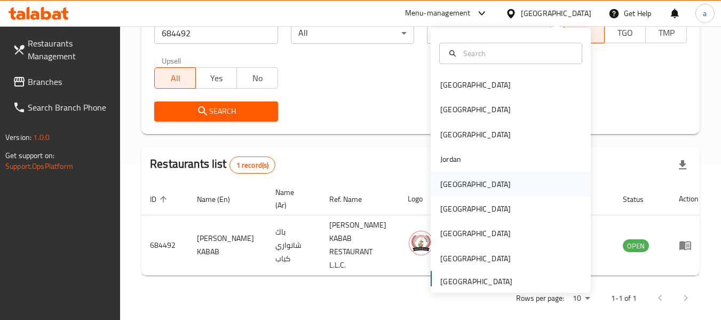
click at [453, 187] on div "[GEOGRAPHIC_DATA]" at bounding box center [475, 184] width 70 height 12
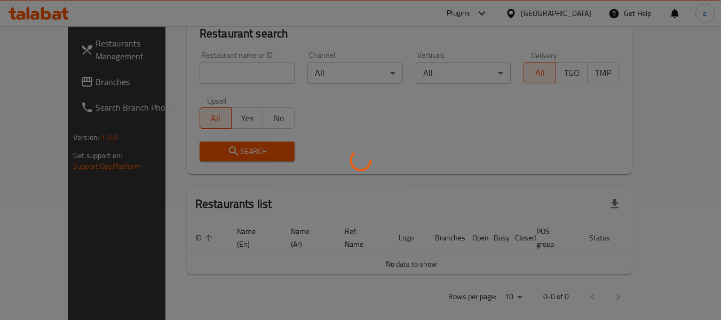
scroll to position [156, 0]
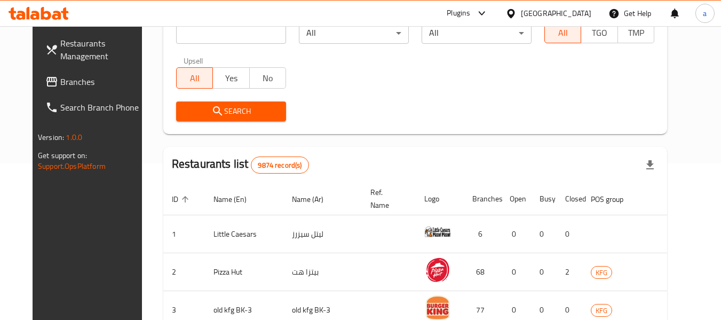
click at [60, 85] on span "Branches" at bounding box center [102, 81] width 84 height 13
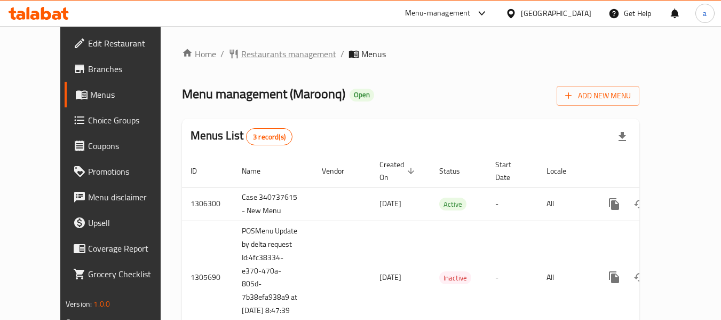
click at [252, 53] on span "Restaurants management" at bounding box center [288, 54] width 95 height 13
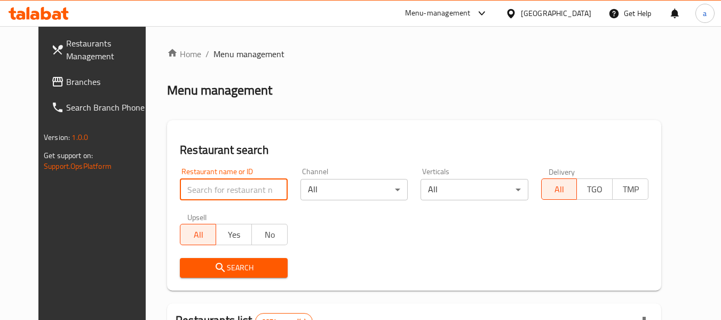
click at [245, 192] on input "search" at bounding box center [233, 189] width 107 height 21
paste input "701289"
type input "701289"
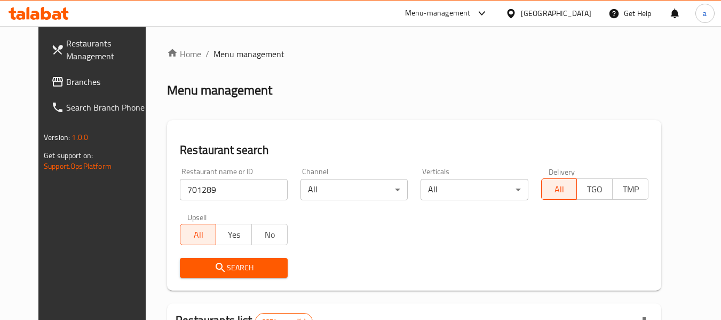
click at [232, 268] on span "Search" at bounding box center [233, 267] width 90 height 13
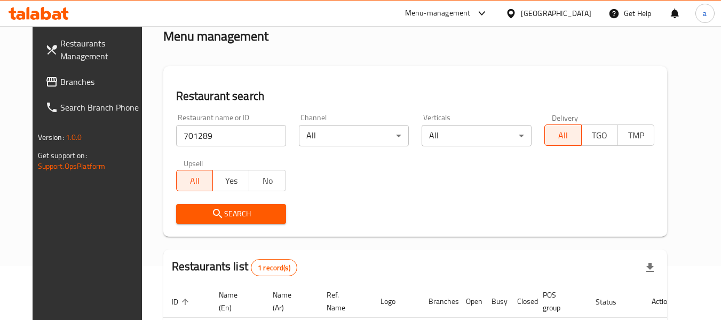
scroll to position [147, 0]
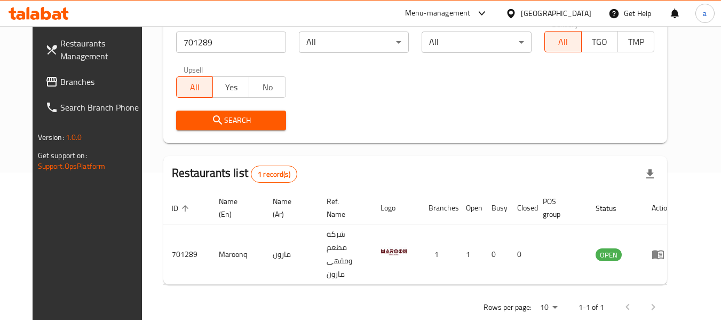
click at [578, 13] on div "Kuwait" at bounding box center [556, 13] width 70 height 12
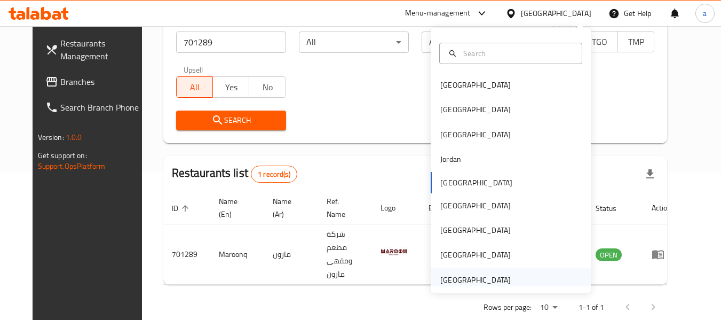
click at [462, 276] on div "[GEOGRAPHIC_DATA]" at bounding box center [475, 280] width 70 height 12
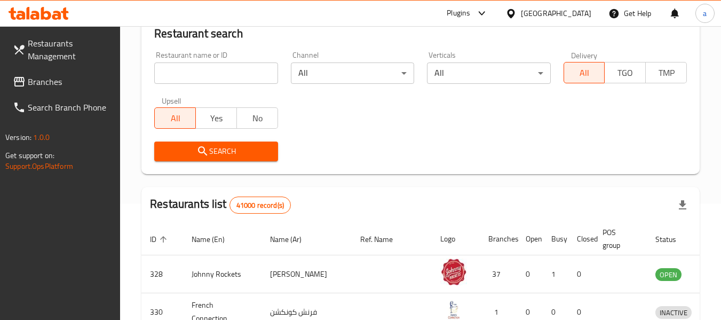
scroll to position [147, 0]
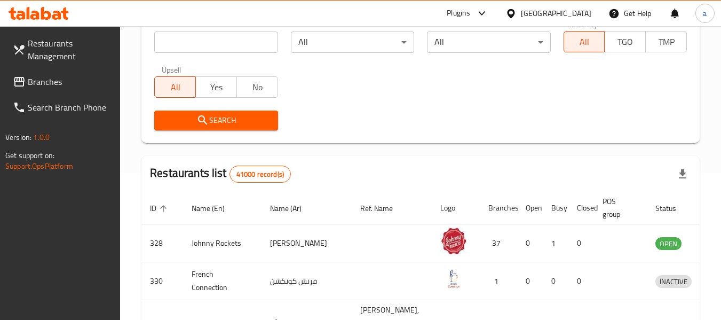
click at [61, 90] on link "Branches" at bounding box center [62, 82] width 116 height 26
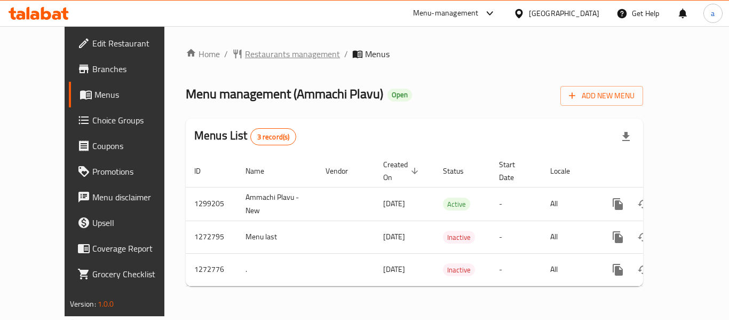
click at [245, 58] on span "Restaurants management" at bounding box center [292, 54] width 95 height 13
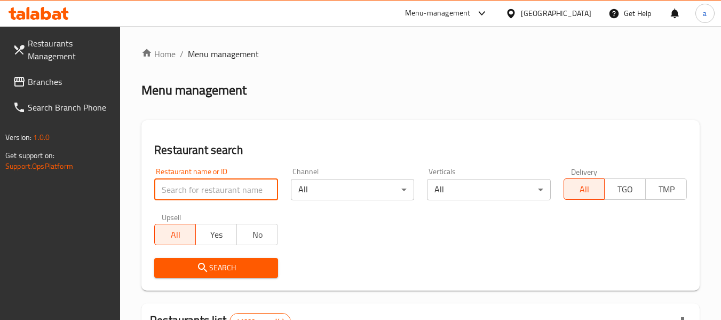
click at [203, 193] on input "search" at bounding box center [215, 189] width 123 height 21
paste input "690418"
type input "690418"
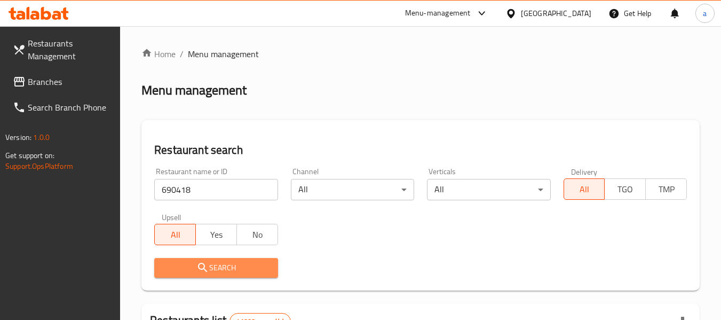
click at [222, 262] on span "Search" at bounding box center [216, 267] width 106 height 13
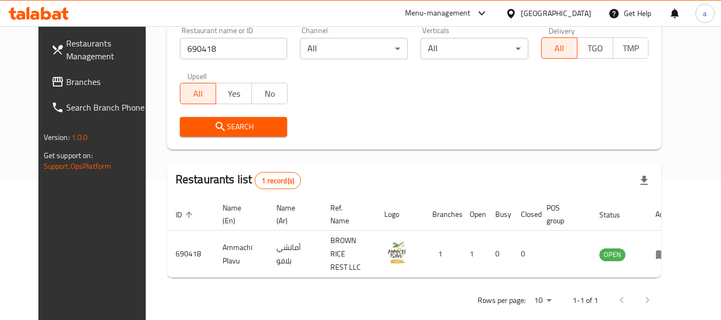
scroll to position [143, 0]
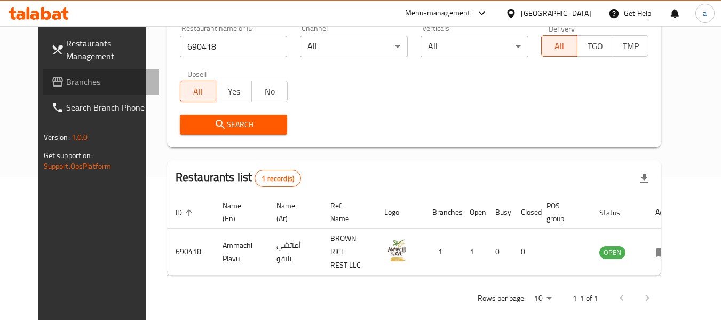
click at [66, 86] on span "Branches" at bounding box center [108, 81] width 84 height 13
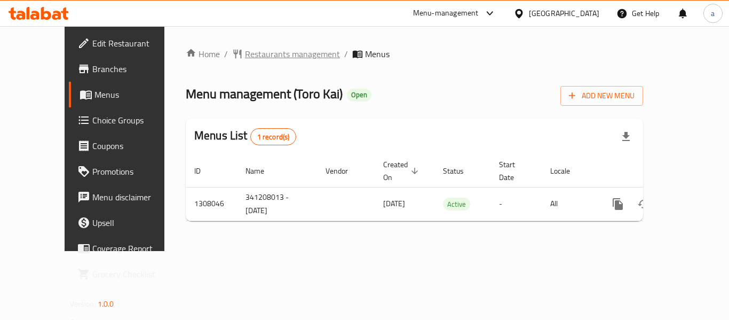
click at [245, 55] on span "Restaurants management" at bounding box center [292, 54] width 95 height 13
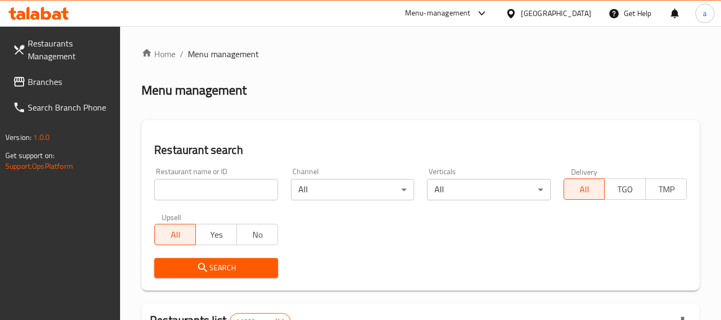
click at [203, 192] on input "search" at bounding box center [215, 189] width 123 height 21
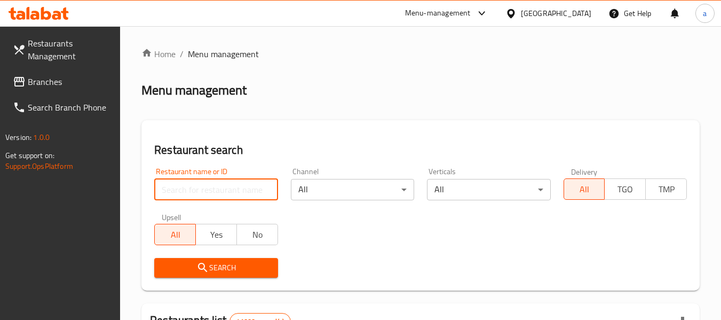
paste input "704749"
type input "704749"
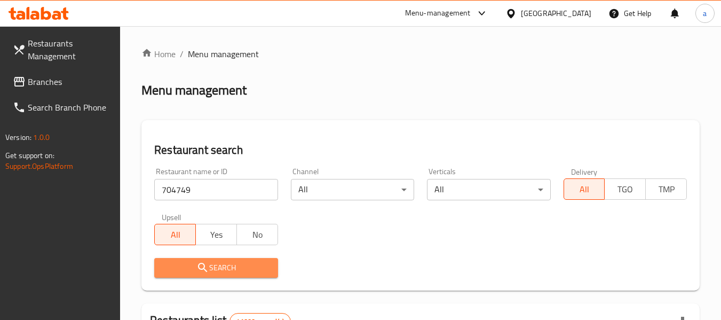
click at [189, 267] on span "Search" at bounding box center [216, 267] width 106 height 13
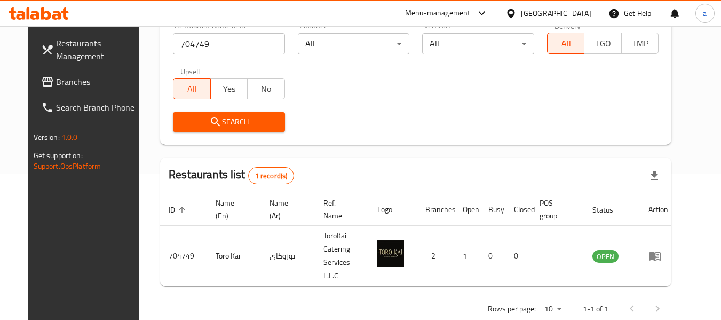
scroll to position [147, 0]
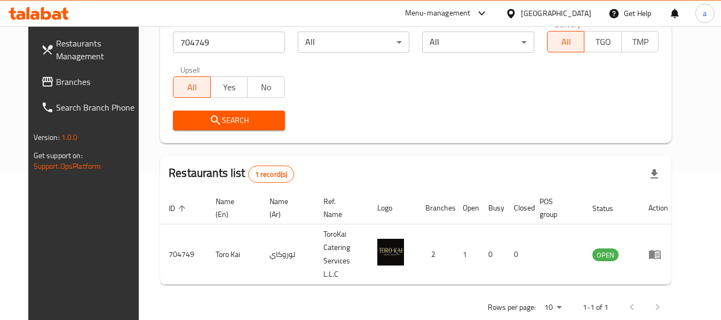
click at [535, 14] on div "[GEOGRAPHIC_DATA]" at bounding box center [556, 13] width 70 height 12
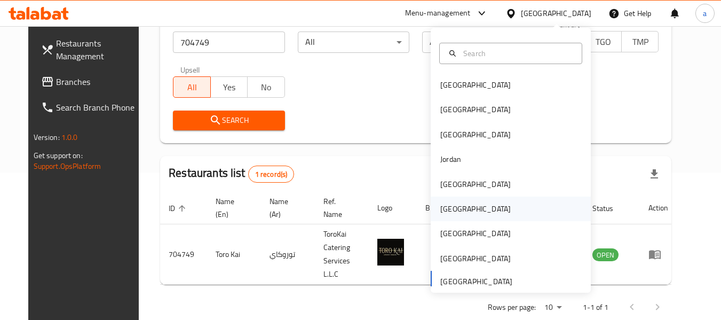
click at [468, 210] on div "[GEOGRAPHIC_DATA]" at bounding box center [511, 208] width 160 height 25
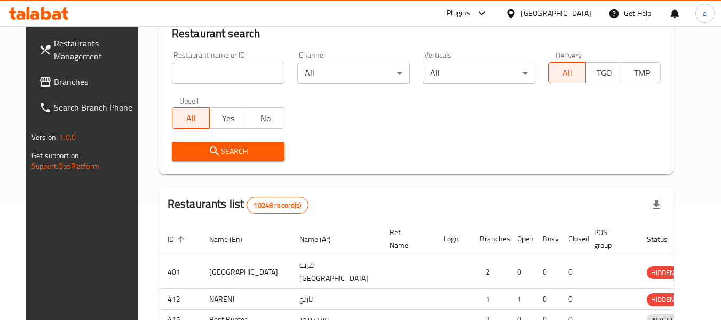
scroll to position [147, 0]
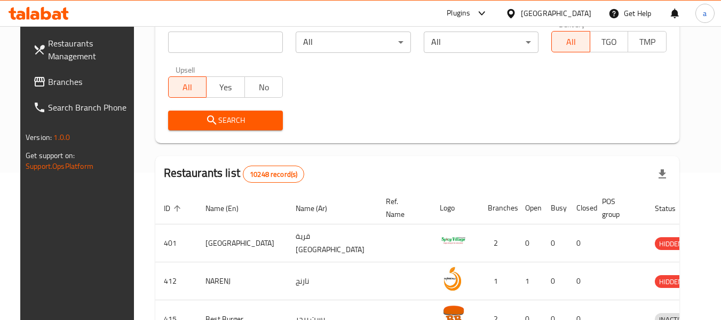
click at [48, 86] on span "Branches" at bounding box center [90, 81] width 84 height 13
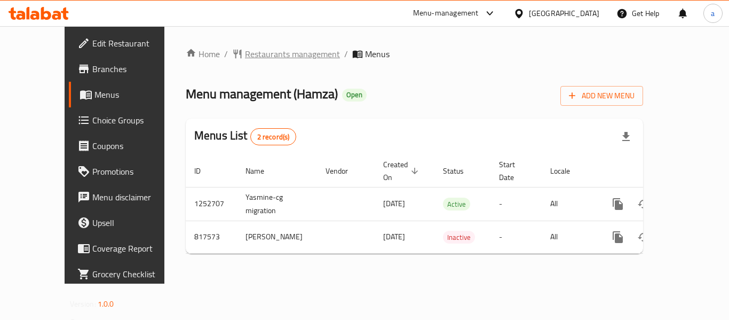
click at [246, 55] on span "Restaurants management" at bounding box center [292, 54] width 95 height 13
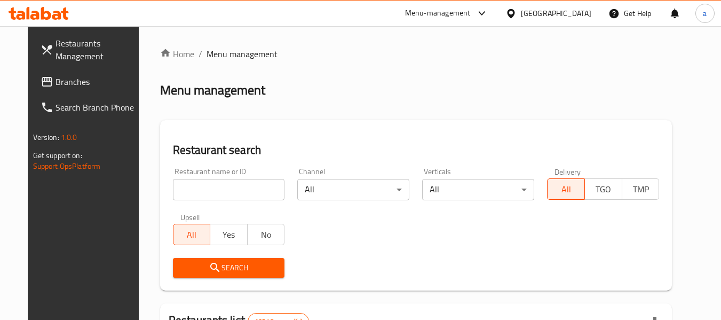
click at [251, 184] on input "search" at bounding box center [229, 189] width 112 height 21
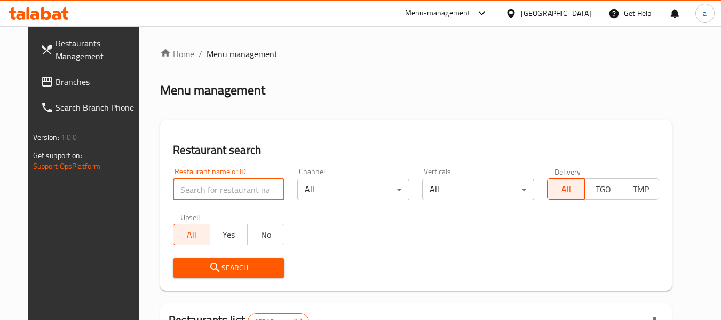
paste input "654909"
type input "654909"
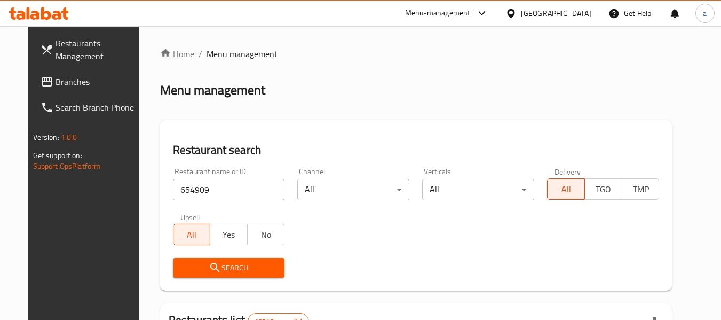
click at [249, 270] on span "Search" at bounding box center [228, 267] width 95 height 13
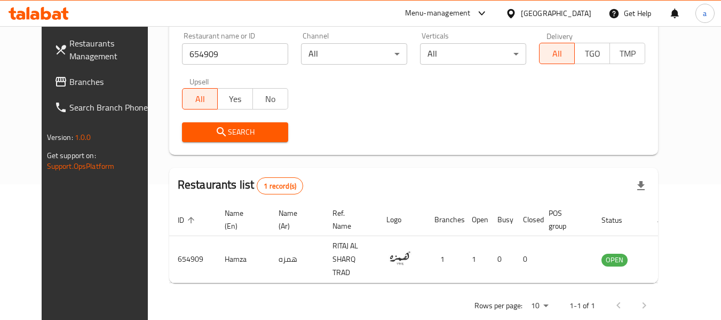
scroll to position [147, 0]
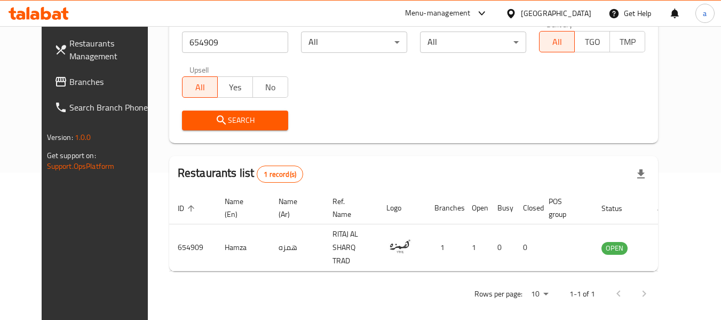
click at [580, 13] on div "[GEOGRAPHIC_DATA]" at bounding box center [556, 13] width 70 height 12
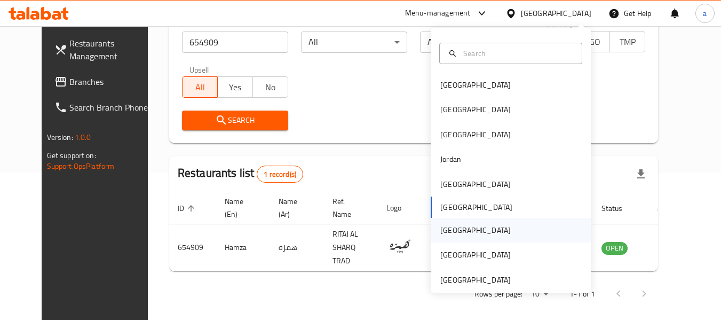
click at [456, 232] on div "[GEOGRAPHIC_DATA]" at bounding box center [476, 230] width 88 height 25
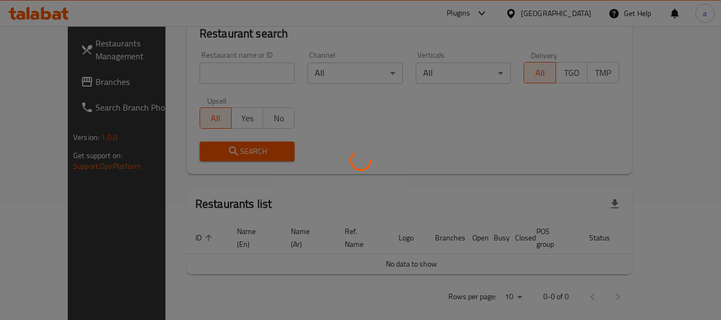
scroll to position [147, 0]
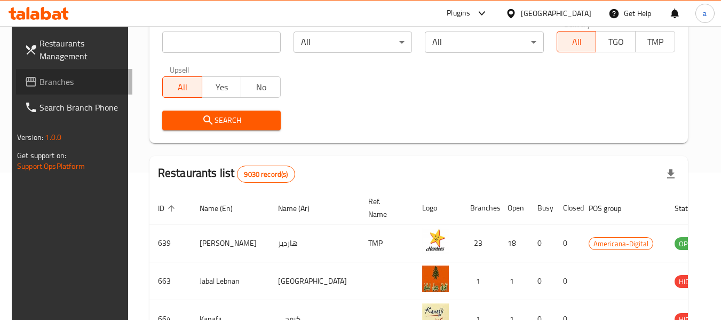
click at [75, 81] on span "Branches" at bounding box center [81, 81] width 84 height 13
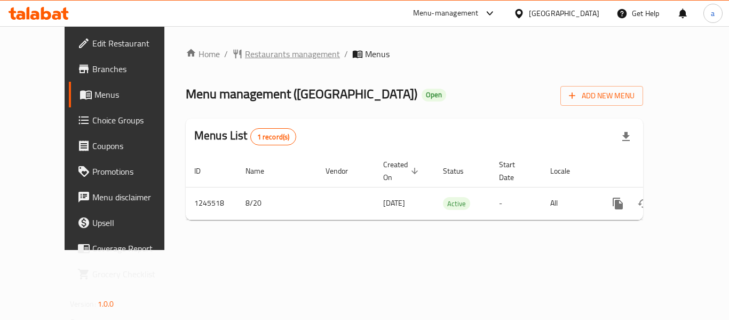
click at [256, 56] on span "Restaurants management" at bounding box center [292, 54] width 95 height 13
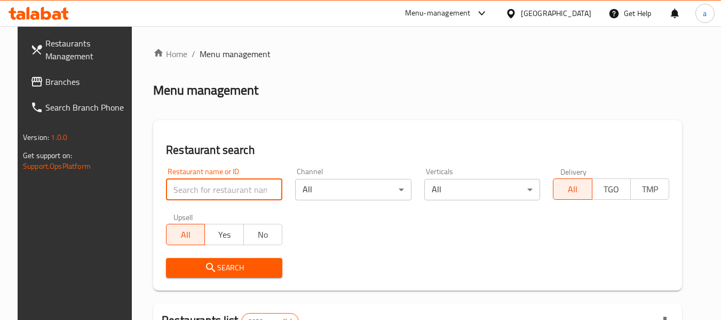
click at [216, 186] on input "search" at bounding box center [224, 189] width 116 height 21
paste input "682626"
type input "682626"
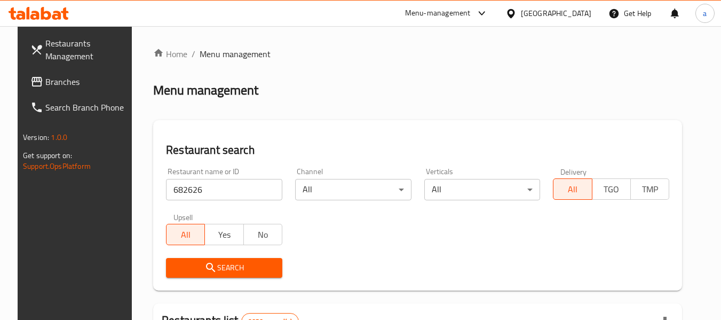
click at [242, 269] on span "Search" at bounding box center [224, 267] width 99 height 13
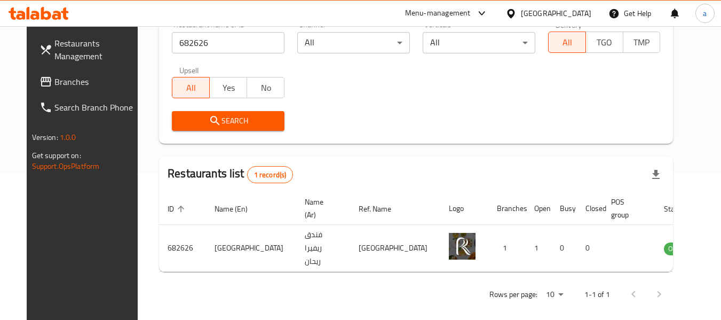
scroll to position [147, 0]
click at [577, 14] on div "[GEOGRAPHIC_DATA]" at bounding box center [556, 13] width 70 height 12
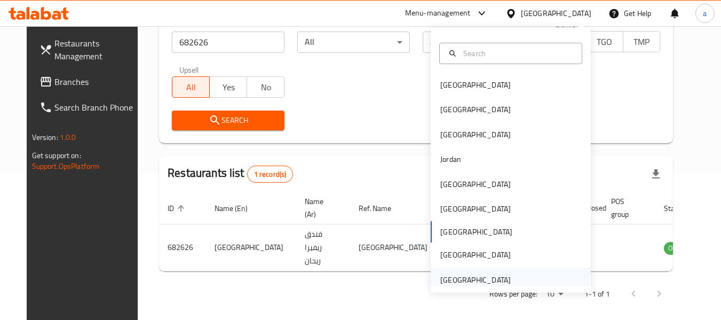
click at [461, 280] on div "[GEOGRAPHIC_DATA]" at bounding box center [475, 280] width 70 height 12
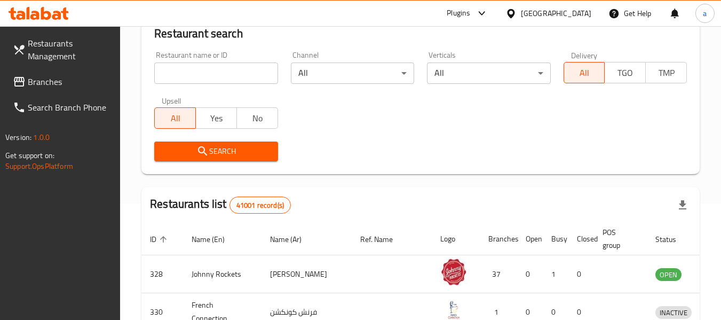
scroll to position [147, 0]
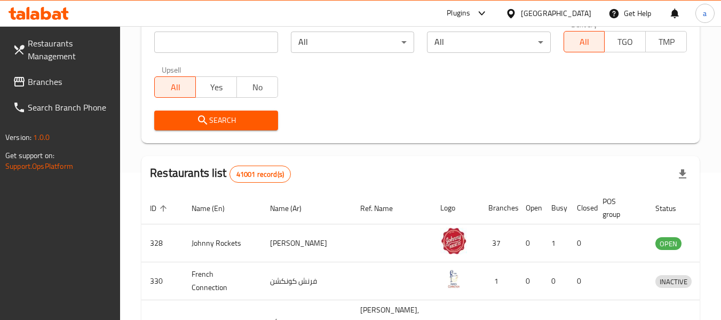
click at [61, 76] on span "Branches" at bounding box center [70, 81] width 84 height 13
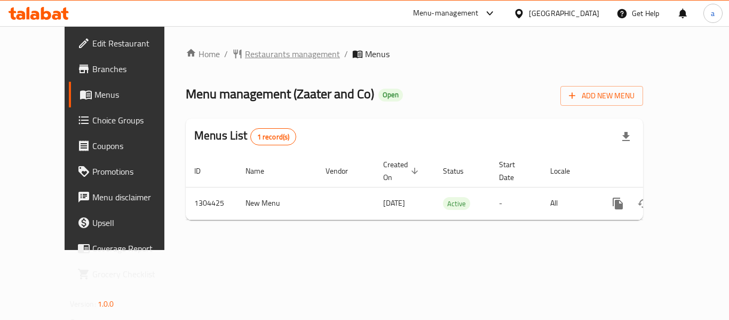
click at [255, 49] on span "Restaurants management" at bounding box center [292, 54] width 95 height 13
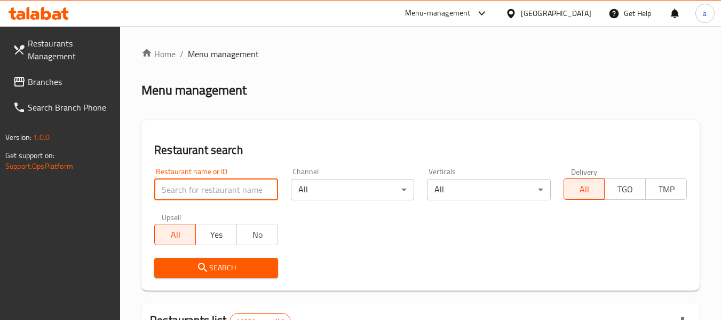
click at [228, 186] on input "search" at bounding box center [215, 189] width 123 height 21
paste input "703229"
type input "703229"
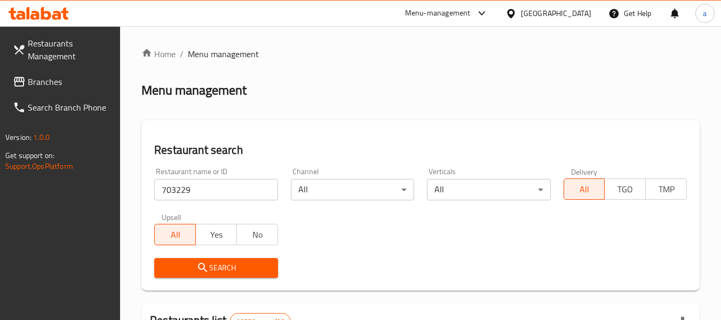
click at [241, 272] on span "Search" at bounding box center [216, 267] width 106 height 13
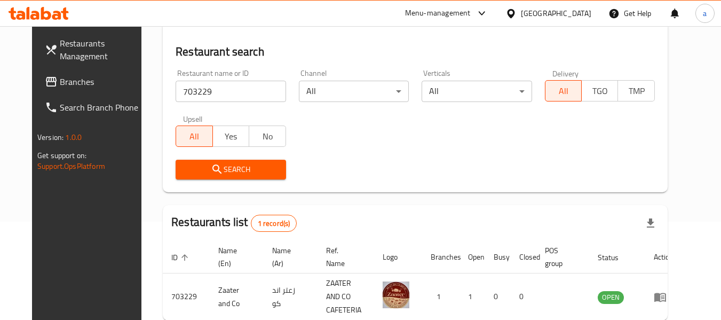
scroll to position [147, 0]
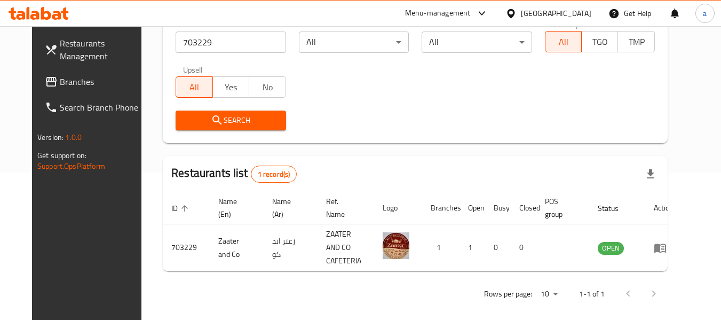
click at [537, 10] on div "[GEOGRAPHIC_DATA]" at bounding box center [556, 13] width 70 height 12
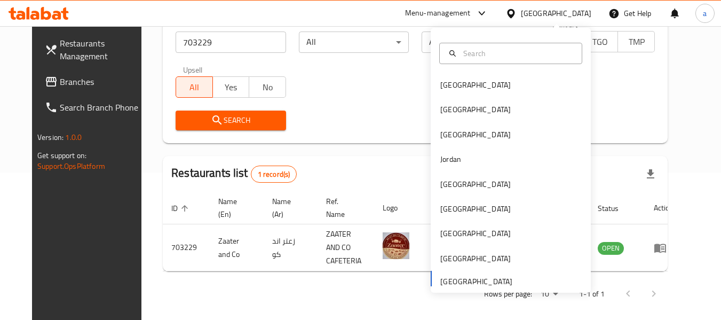
click at [60, 86] on span "Branches" at bounding box center [102, 81] width 84 height 13
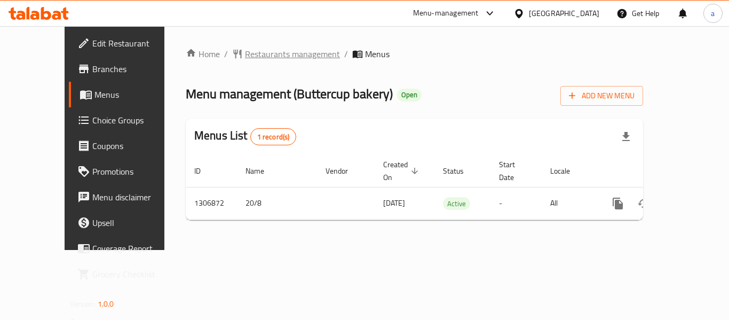
click at [258, 55] on span "Restaurants management" at bounding box center [292, 54] width 95 height 13
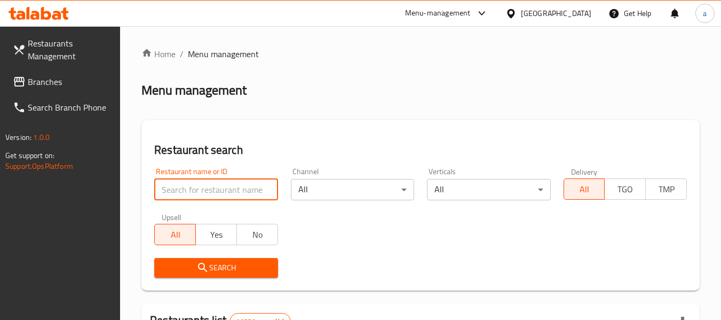
click at [236, 196] on input "search" at bounding box center [215, 189] width 123 height 21
paste input "704103"
type input "704103"
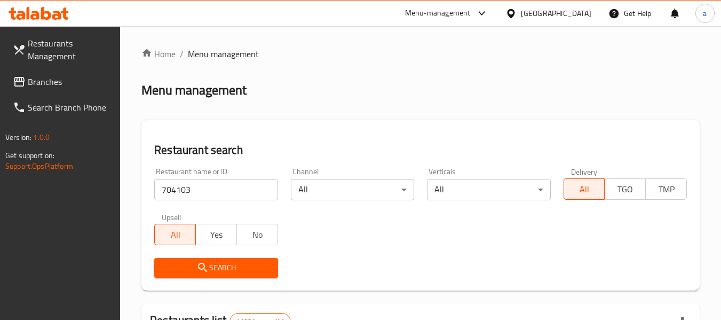
click at [230, 265] on span "Search" at bounding box center [216, 267] width 106 height 13
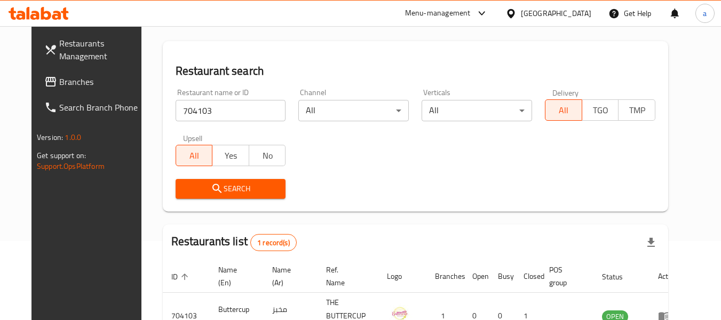
scroll to position [143, 0]
